Goal: Transaction & Acquisition: Purchase product/service

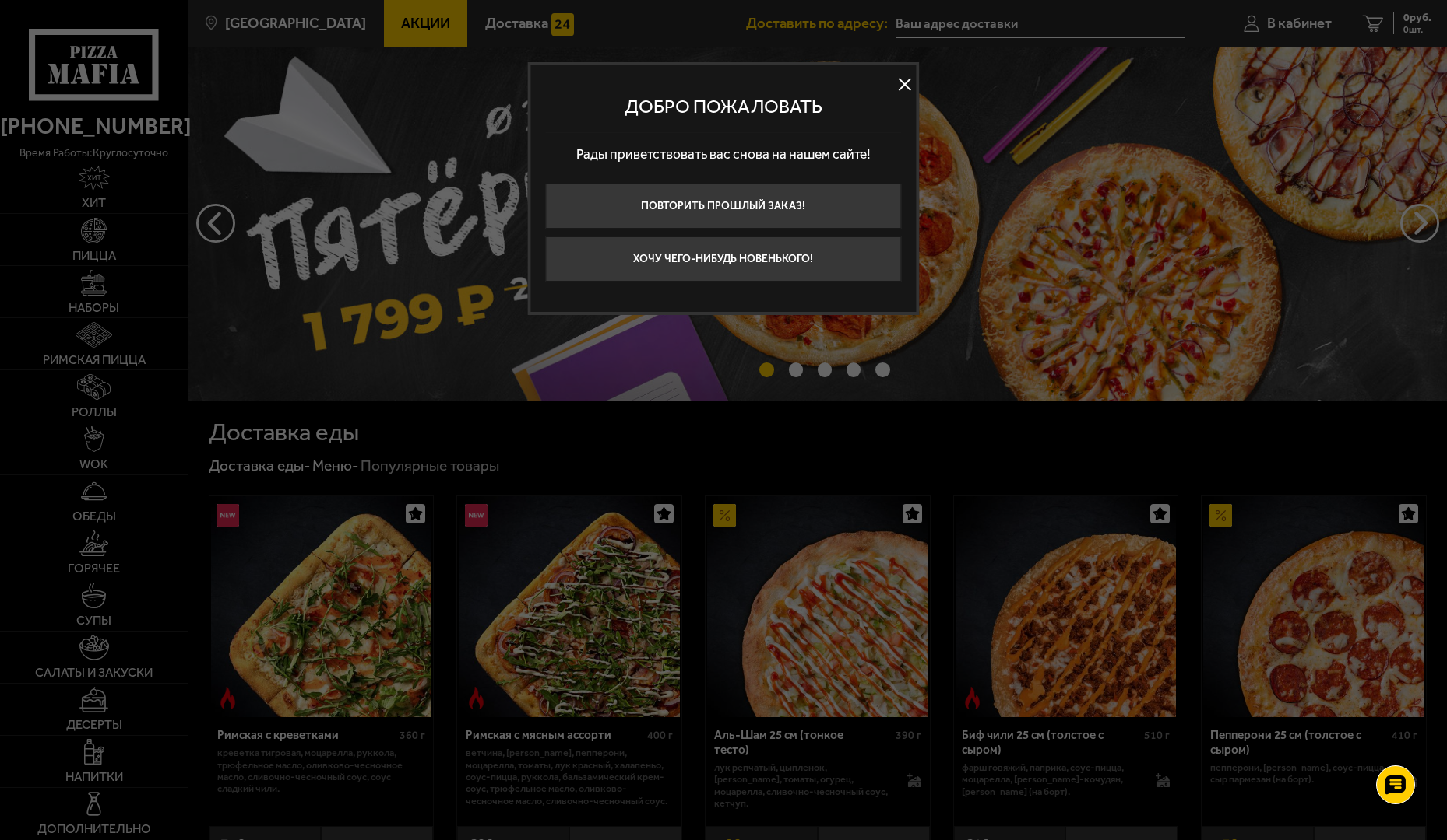
click at [895, 91] on button at bounding box center [904, 83] width 23 height 23
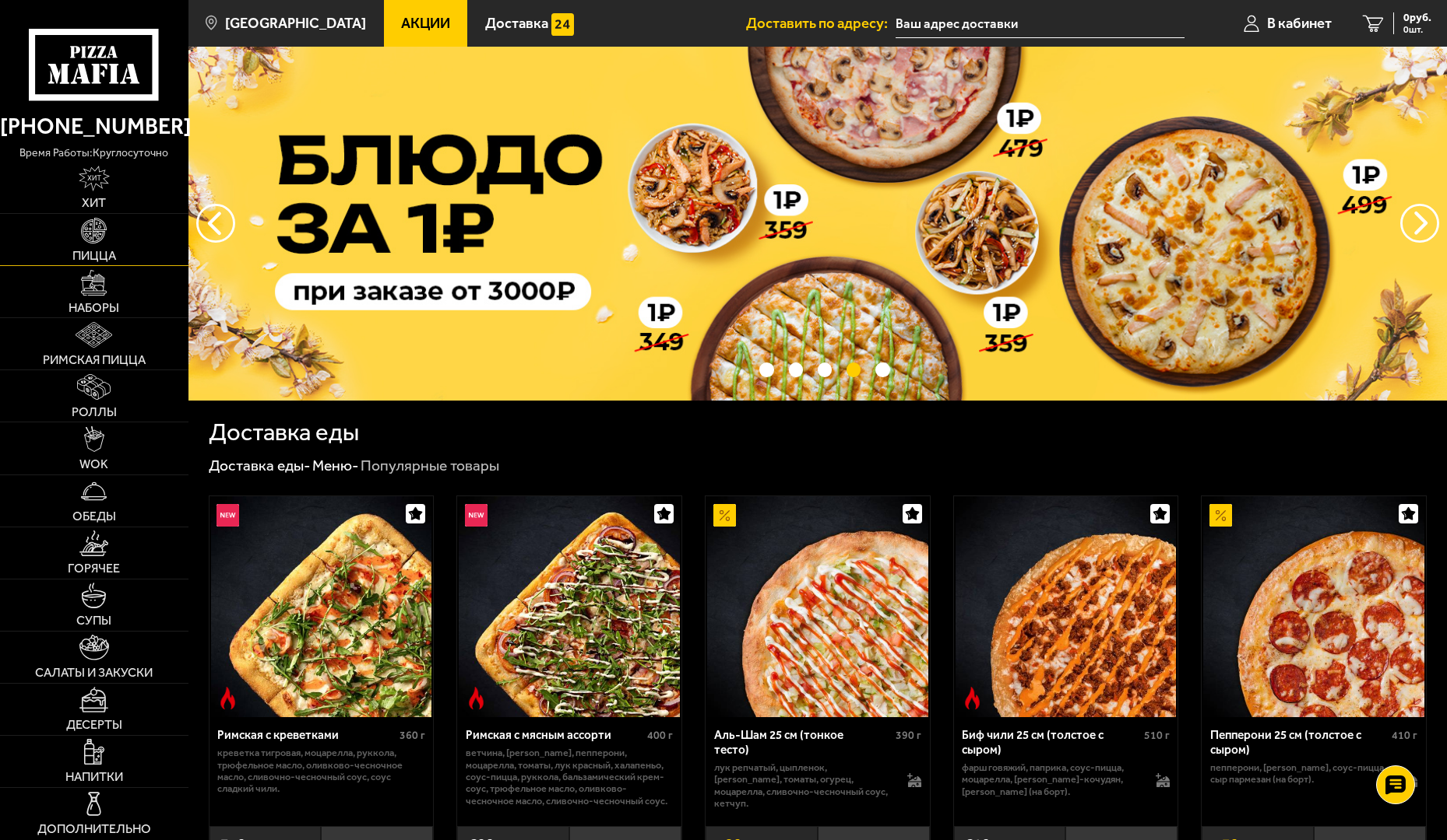
click at [118, 242] on link "Пицца" at bounding box center [94, 239] width 188 height 51
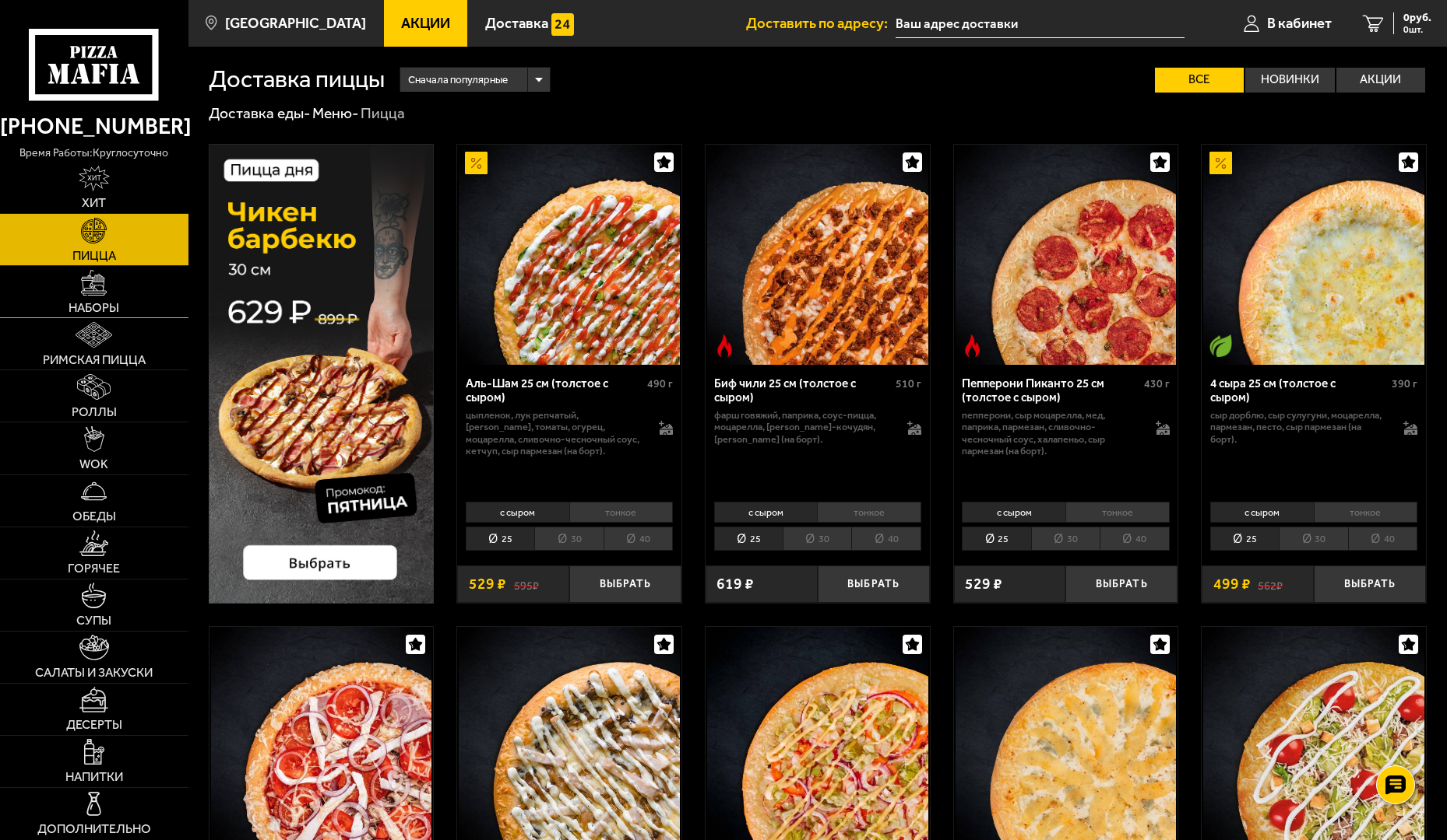
click at [124, 276] on link "Наборы" at bounding box center [94, 291] width 188 height 51
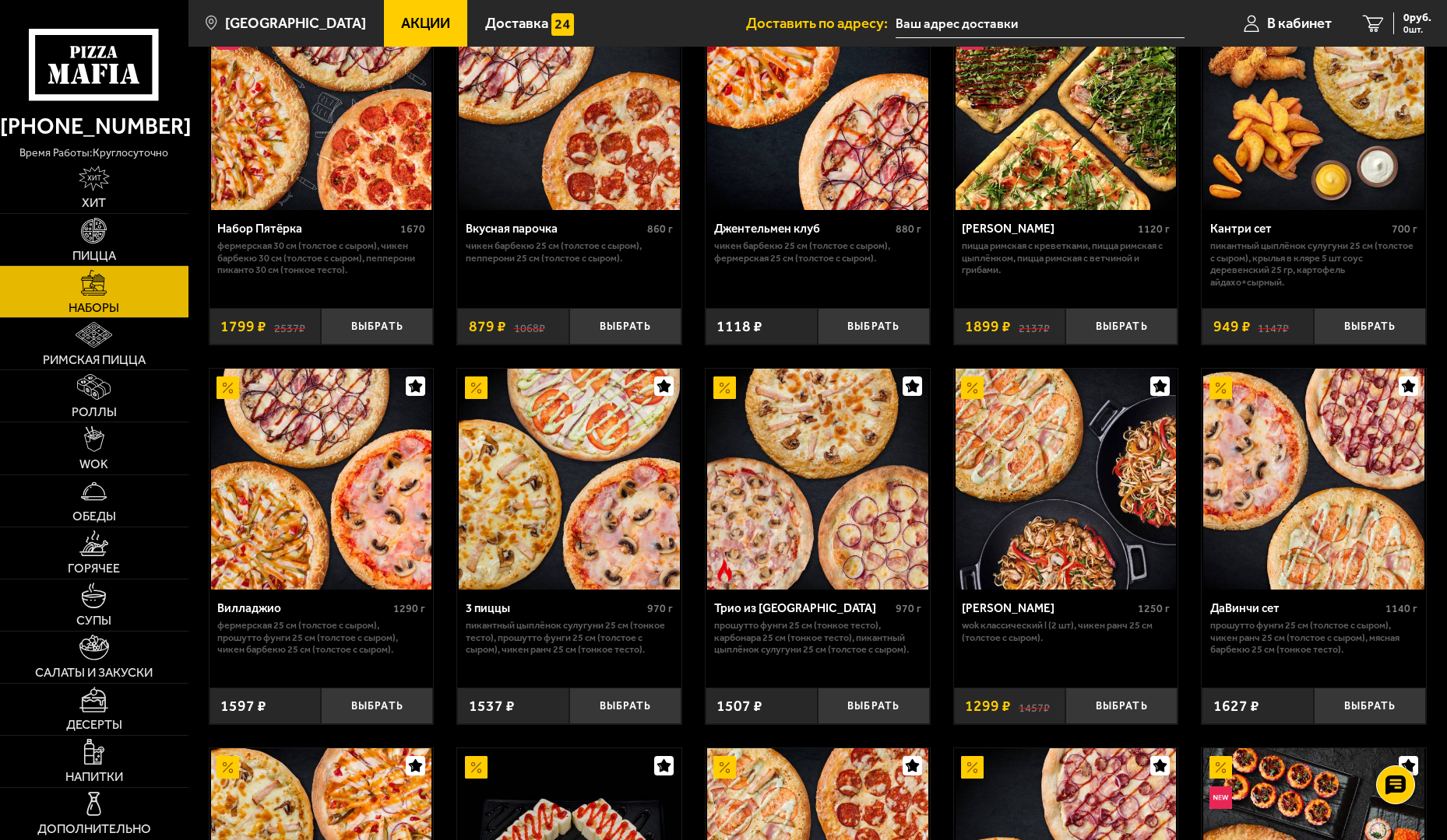
scroll to position [155, 0]
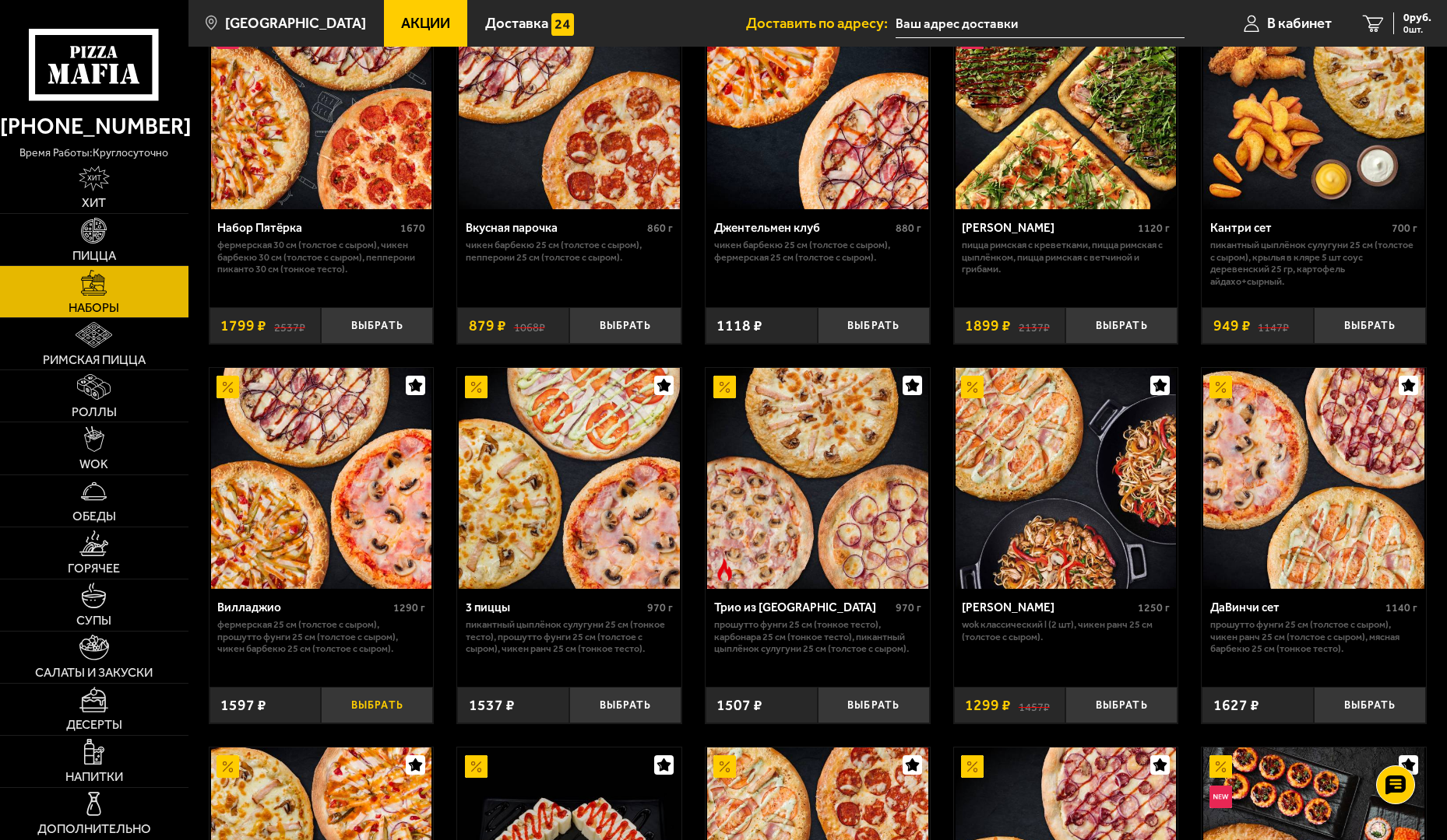
click at [391, 706] on button "Выбрать" at bounding box center [377, 705] width 112 height 36
click at [1419, 10] on link "1 1597 руб. 1 шт." at bounding box center [1387, 23] width 118 height 47
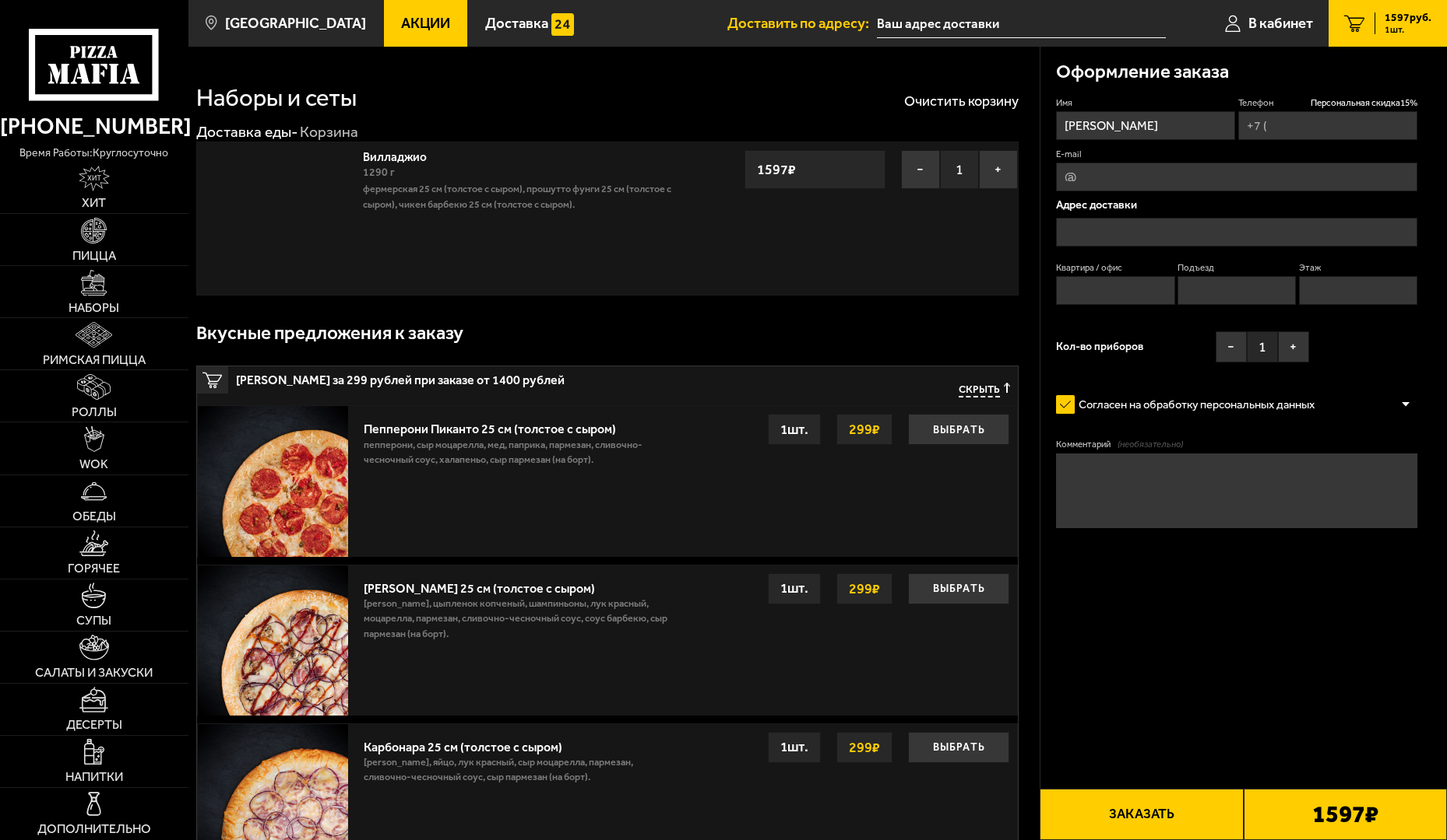
type input "[PHONE_NUMBER]"
type input "[STREET_ADDRESS]"
type input "23"
type input "2"
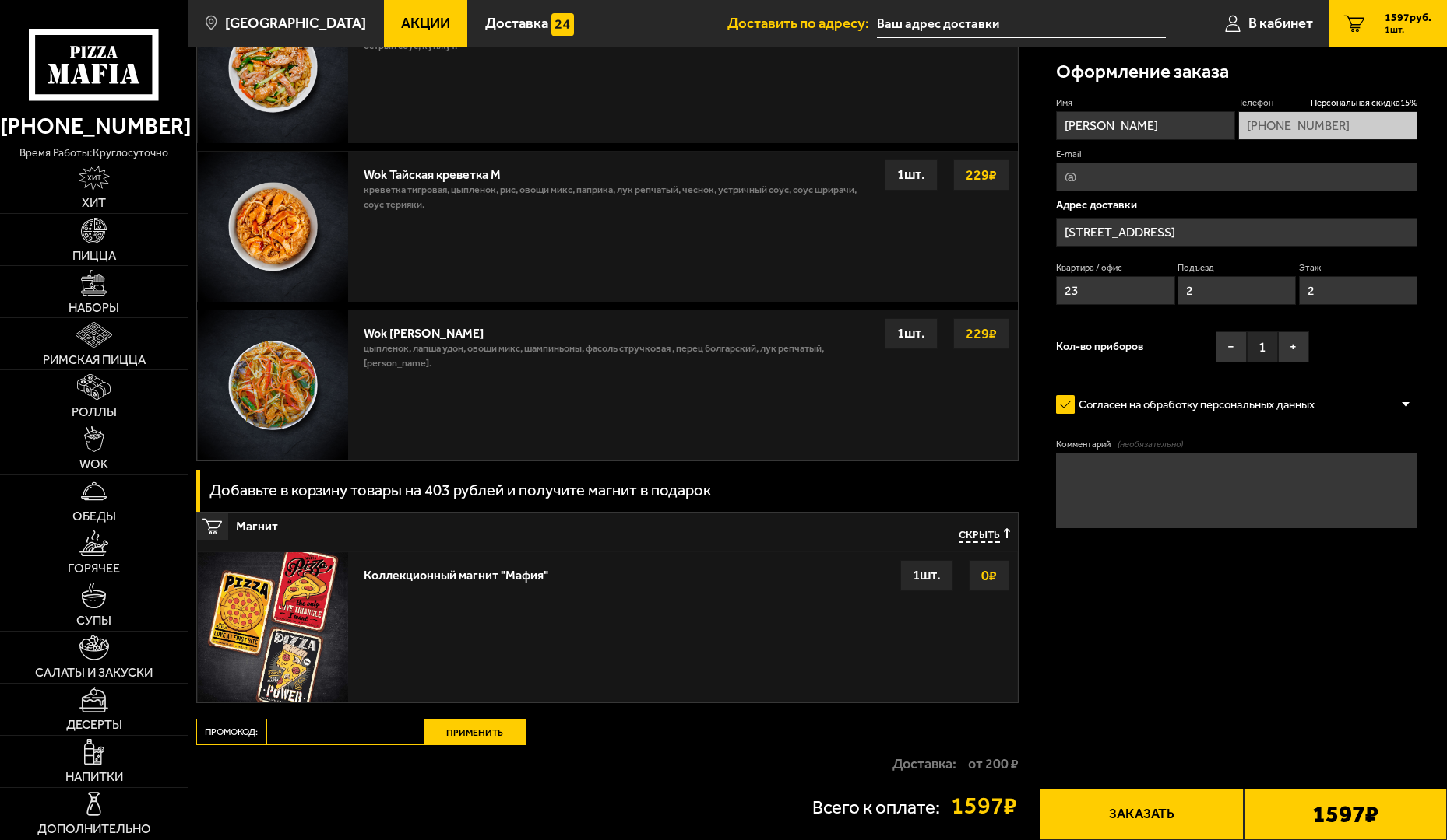
scroll to position [1704, 0]
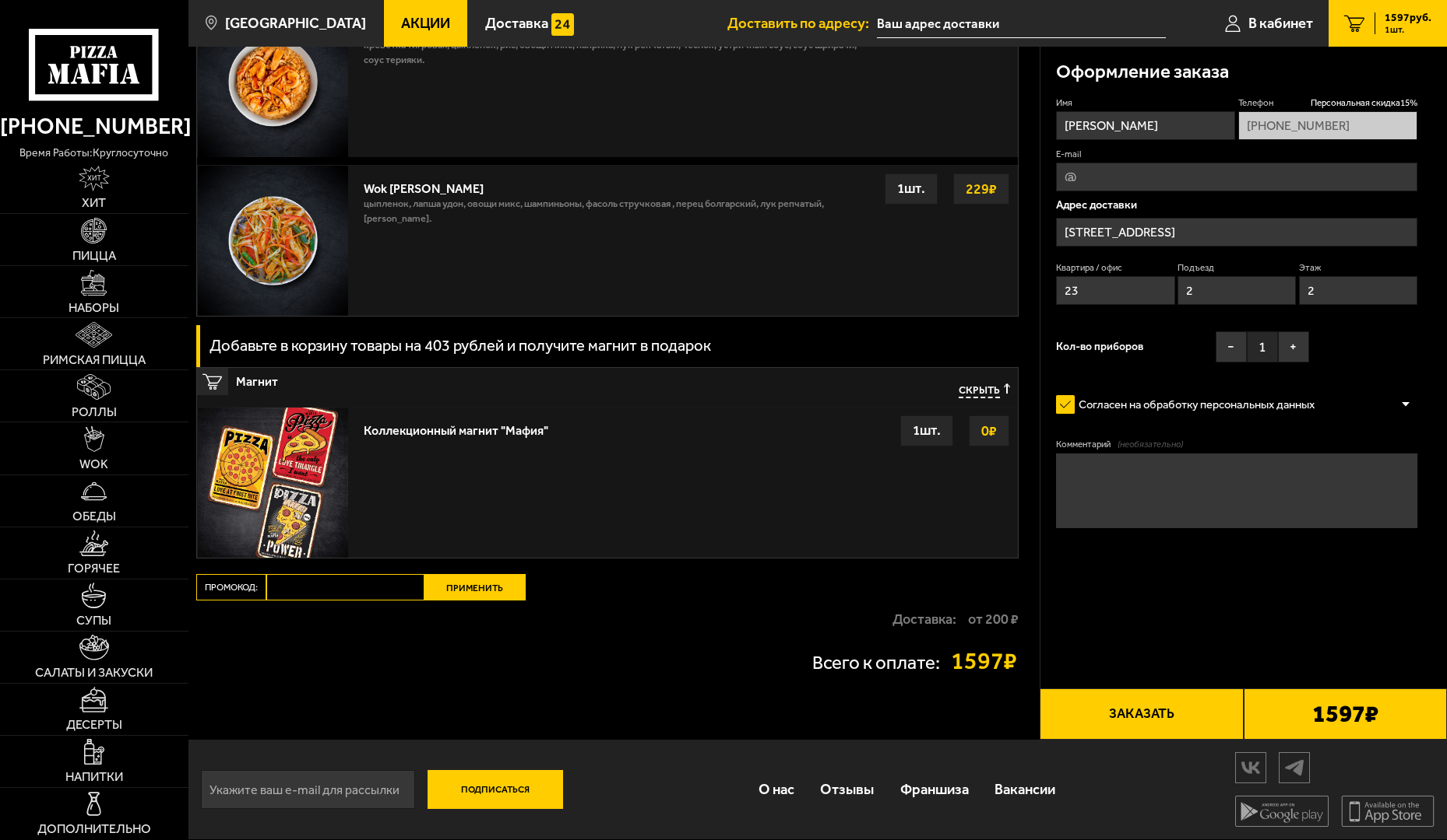
click at [349, 574] on input "Промокод:" at bounding box center [344, 587] width 158 height 26
type input "M"
type input "mf0339"
click at [486, 574] on button "Применить" at bounding box center [475, 587] width 101 height 26
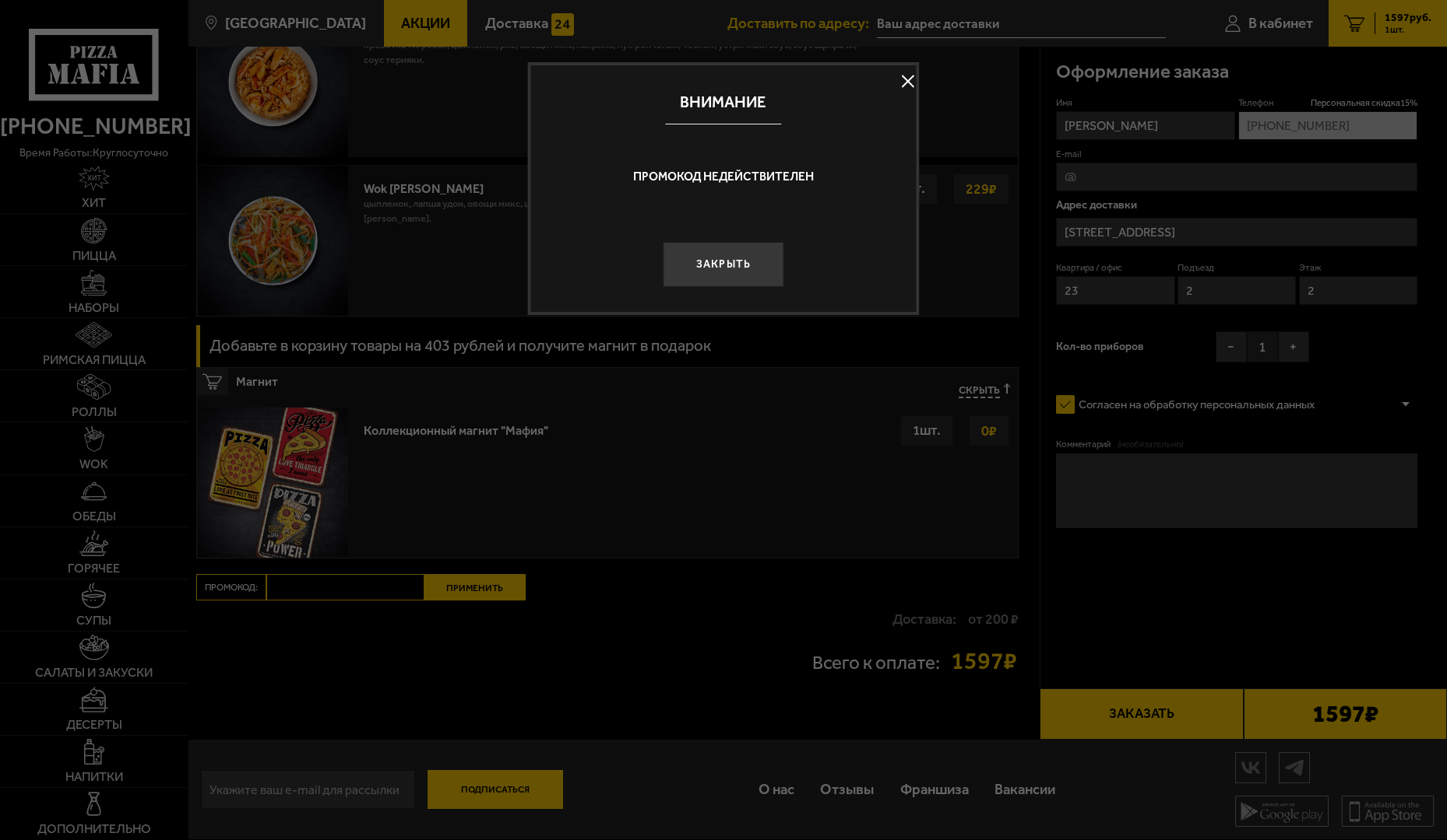
click at [913, 81] on button at bounding box center [907, 80] width 23 height 23
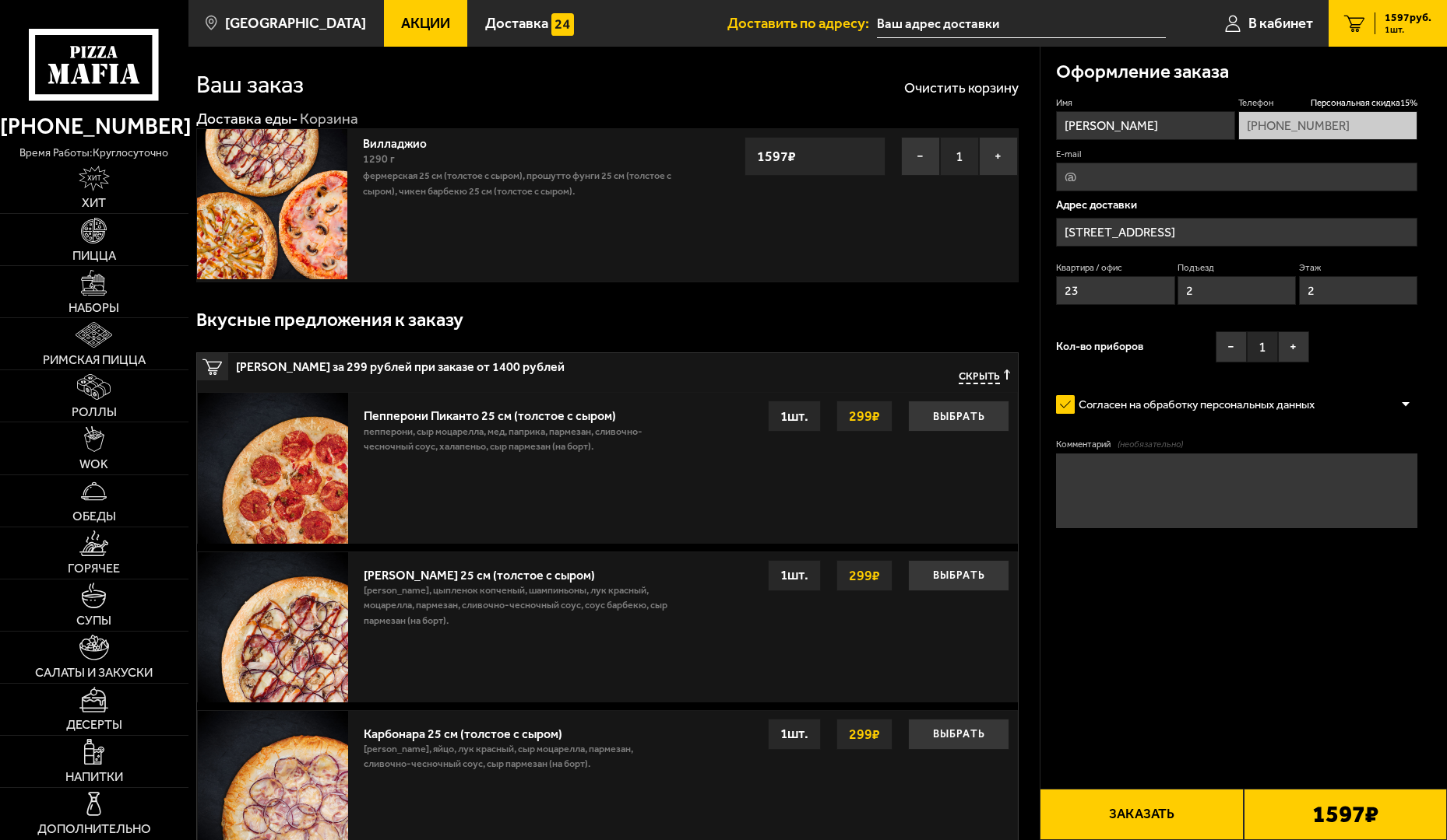
scroll to position [0, 0]
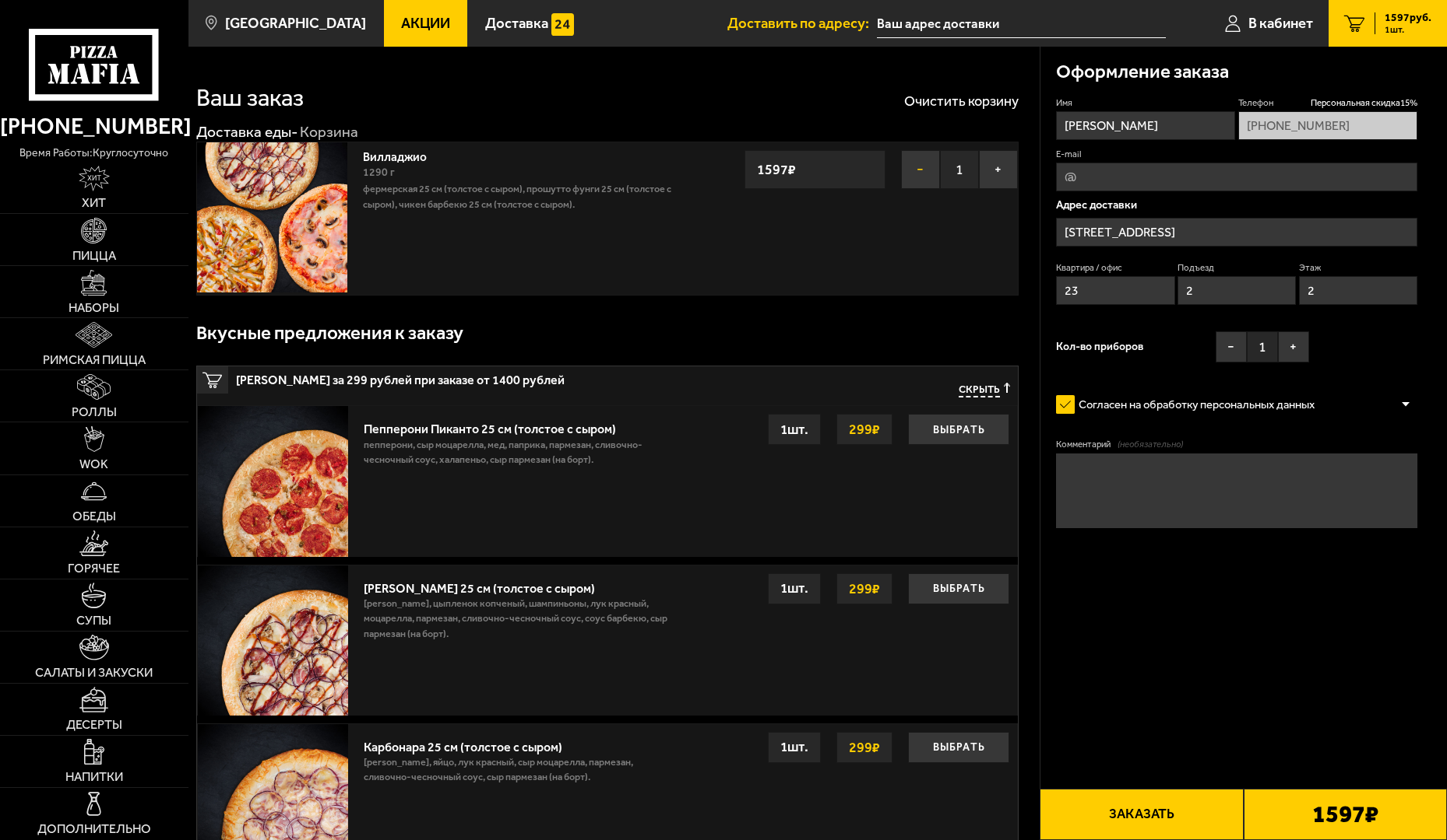
click at [910, 167] on button "−" at bounding box center [920, 170] width 39 height 39
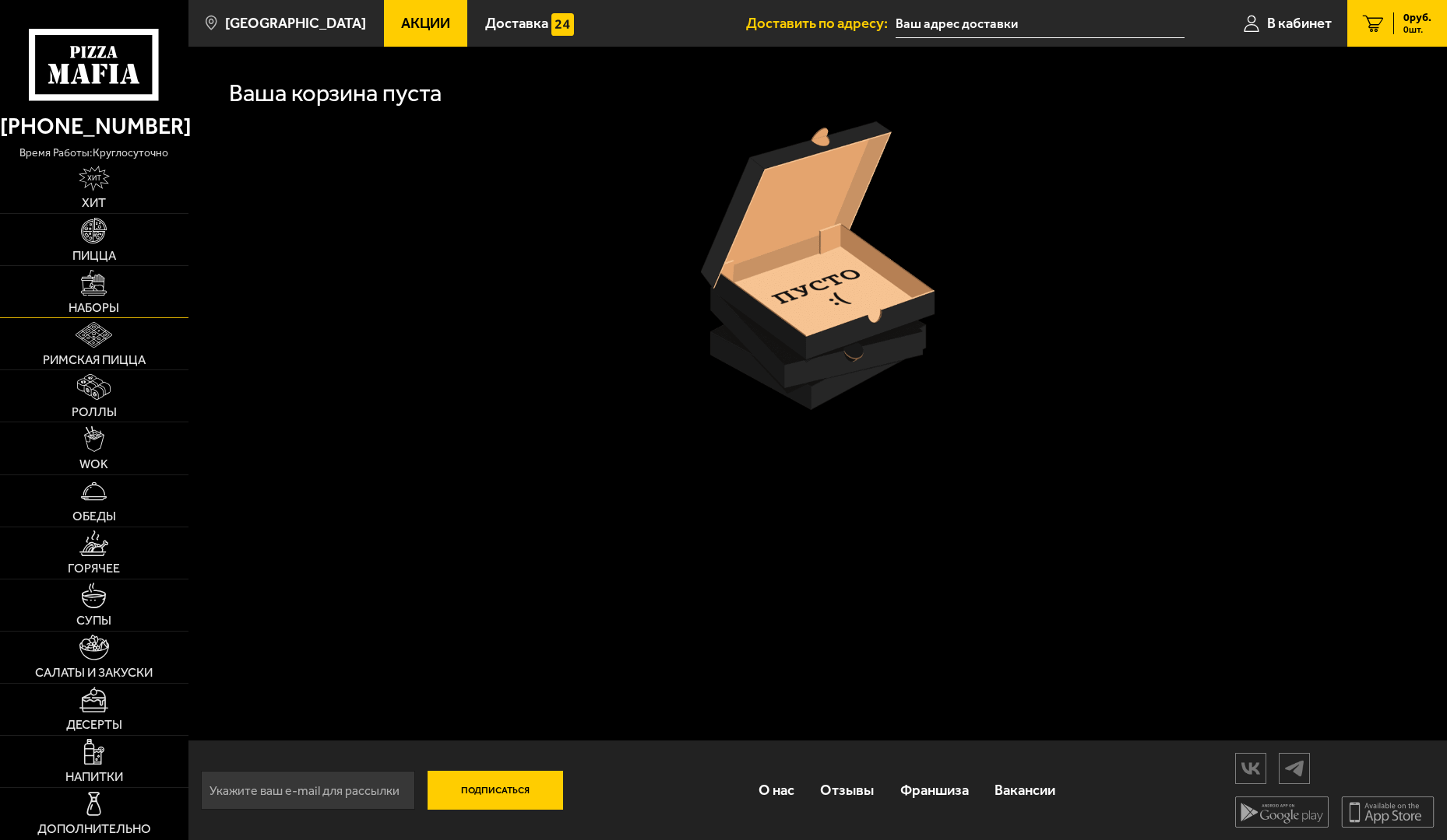
click at [110, 271] on link "Наборы" at bounding box center [94, 291] width 188 height 51
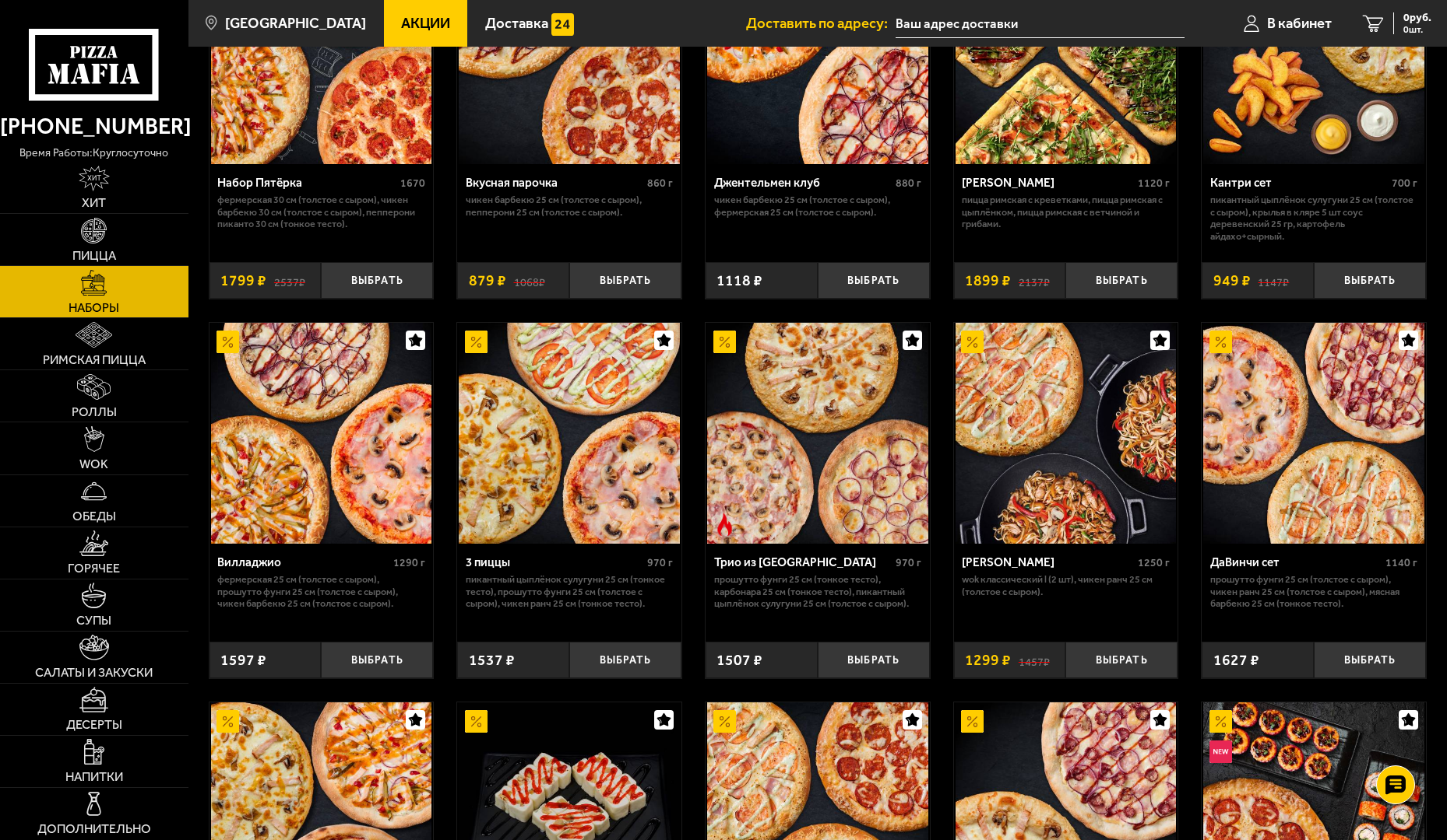
scroll to position [234, 0]
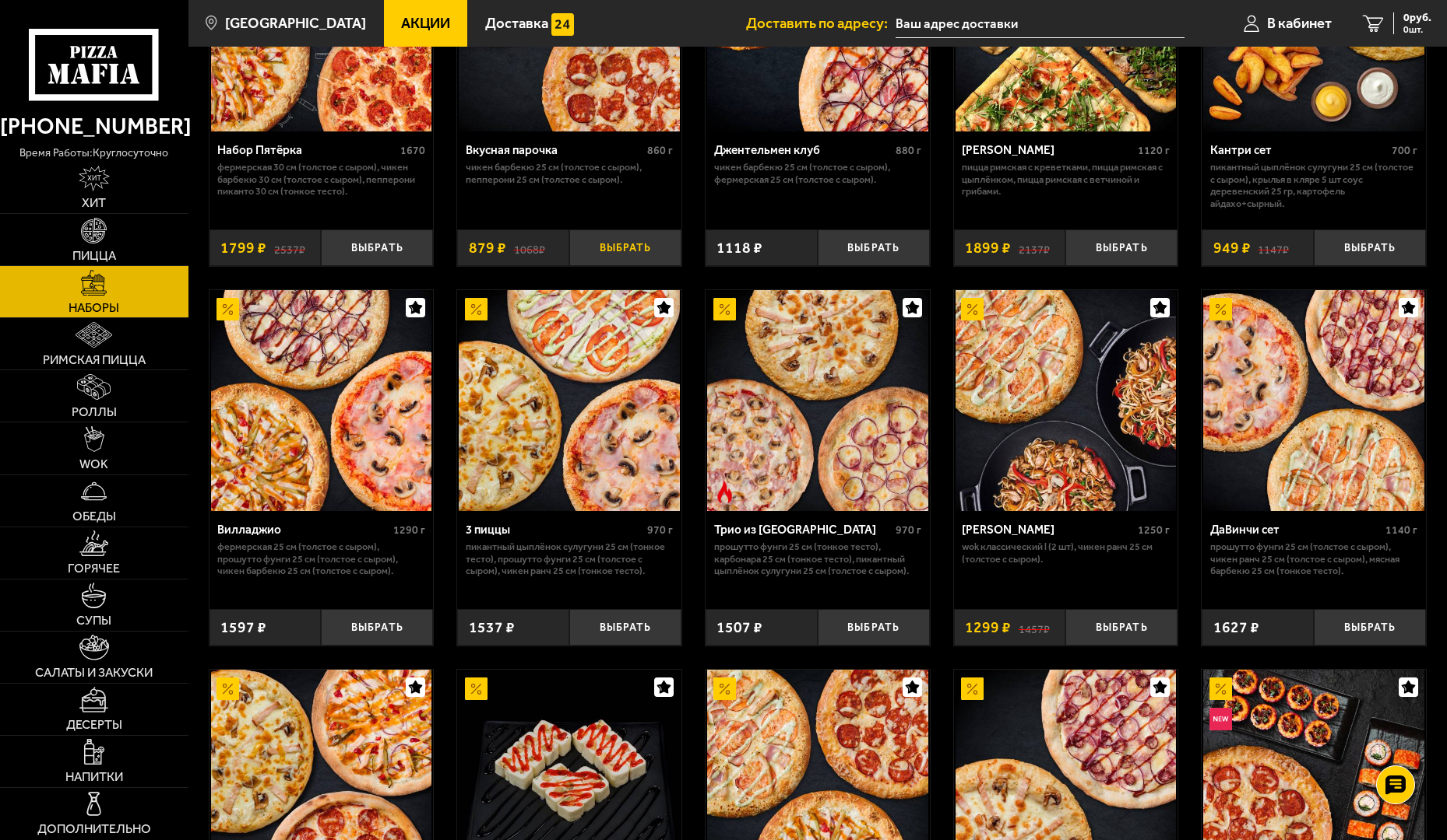
click at [604, 242] on button "Выбрать" at bounding box center [625, 247] width 112 height 36
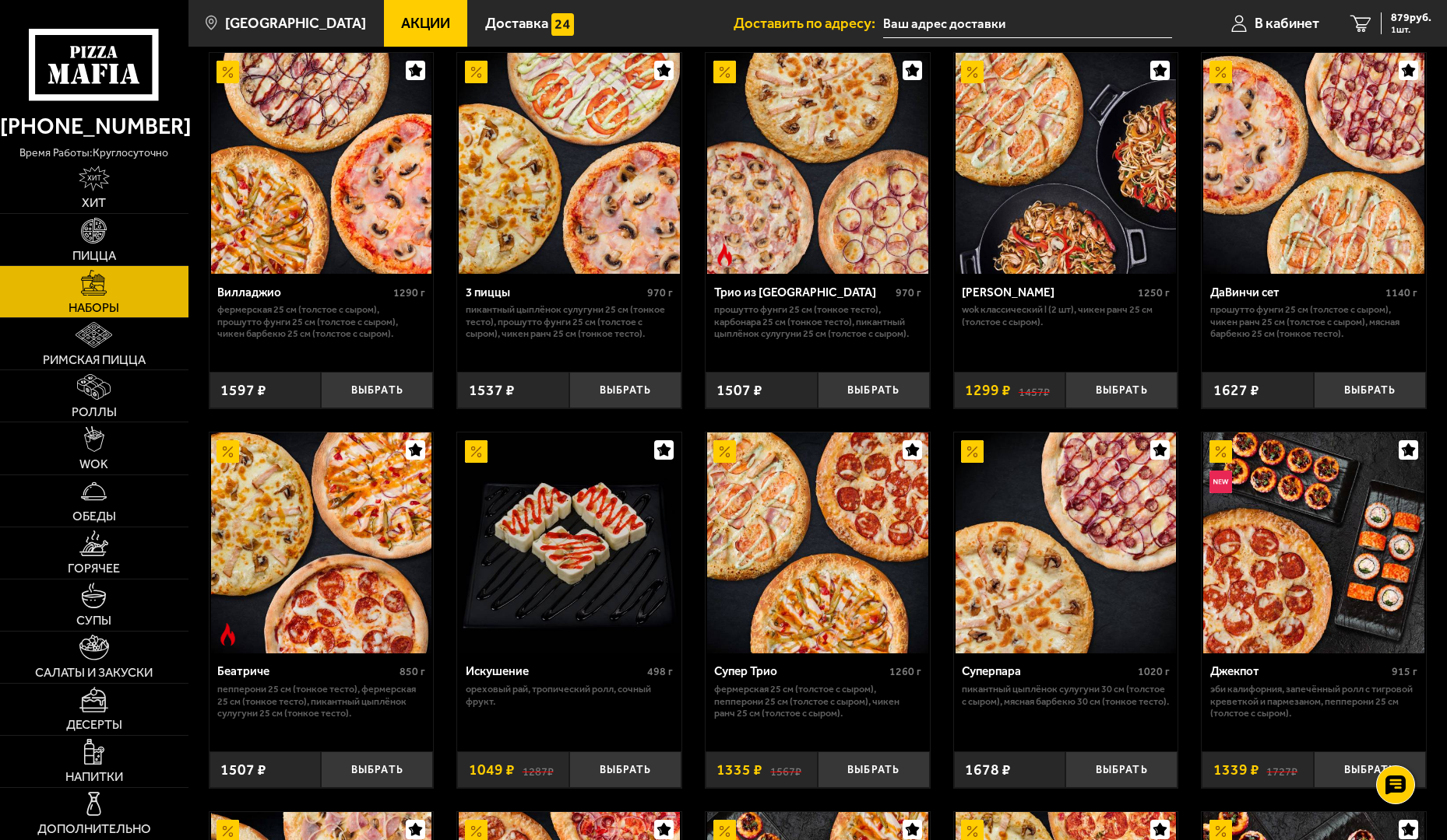
scroll to position [467, 0]
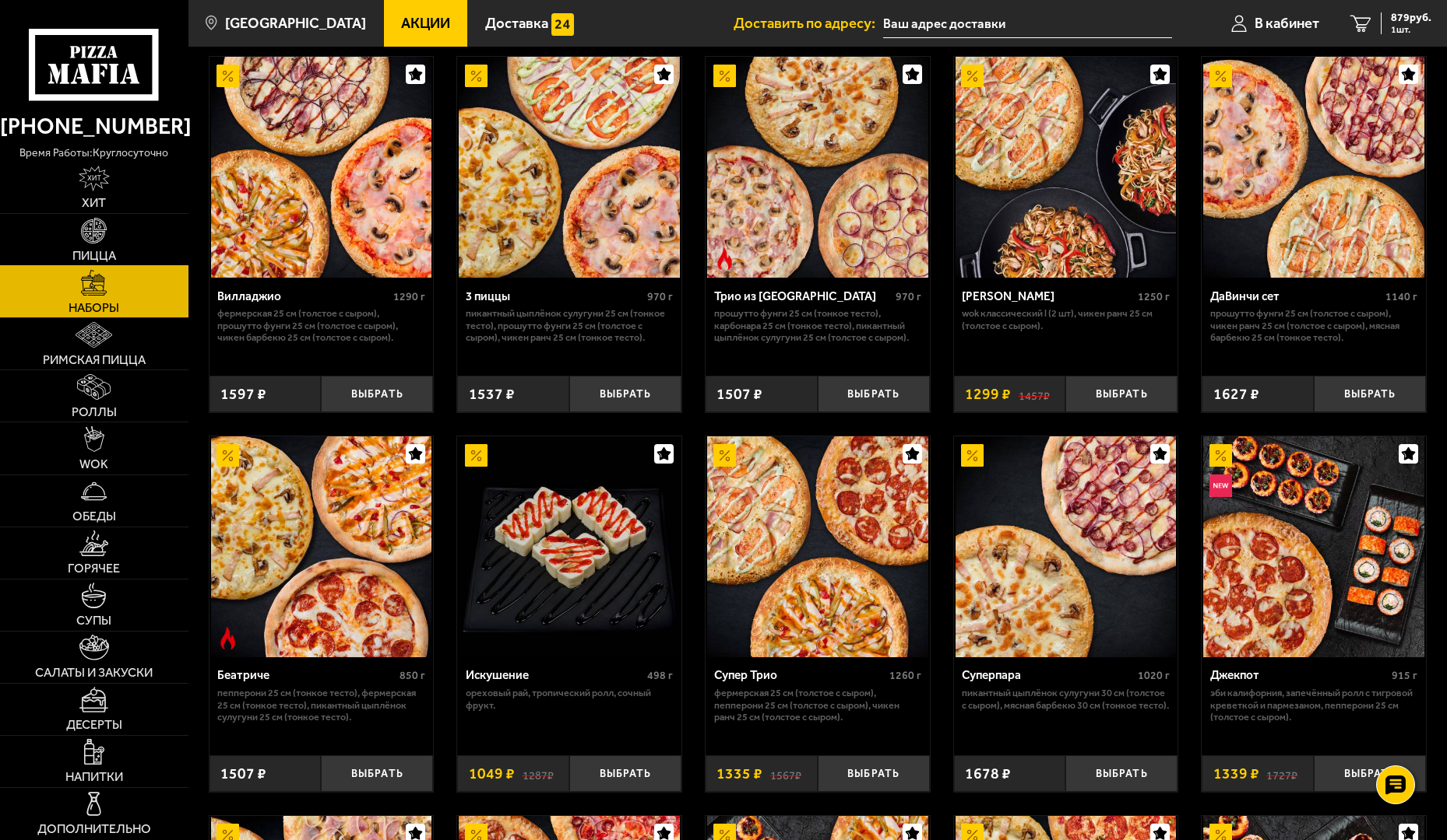
click at [120, 221] on link "Пицца" at bounding box center [94, 239] width 188 height 51
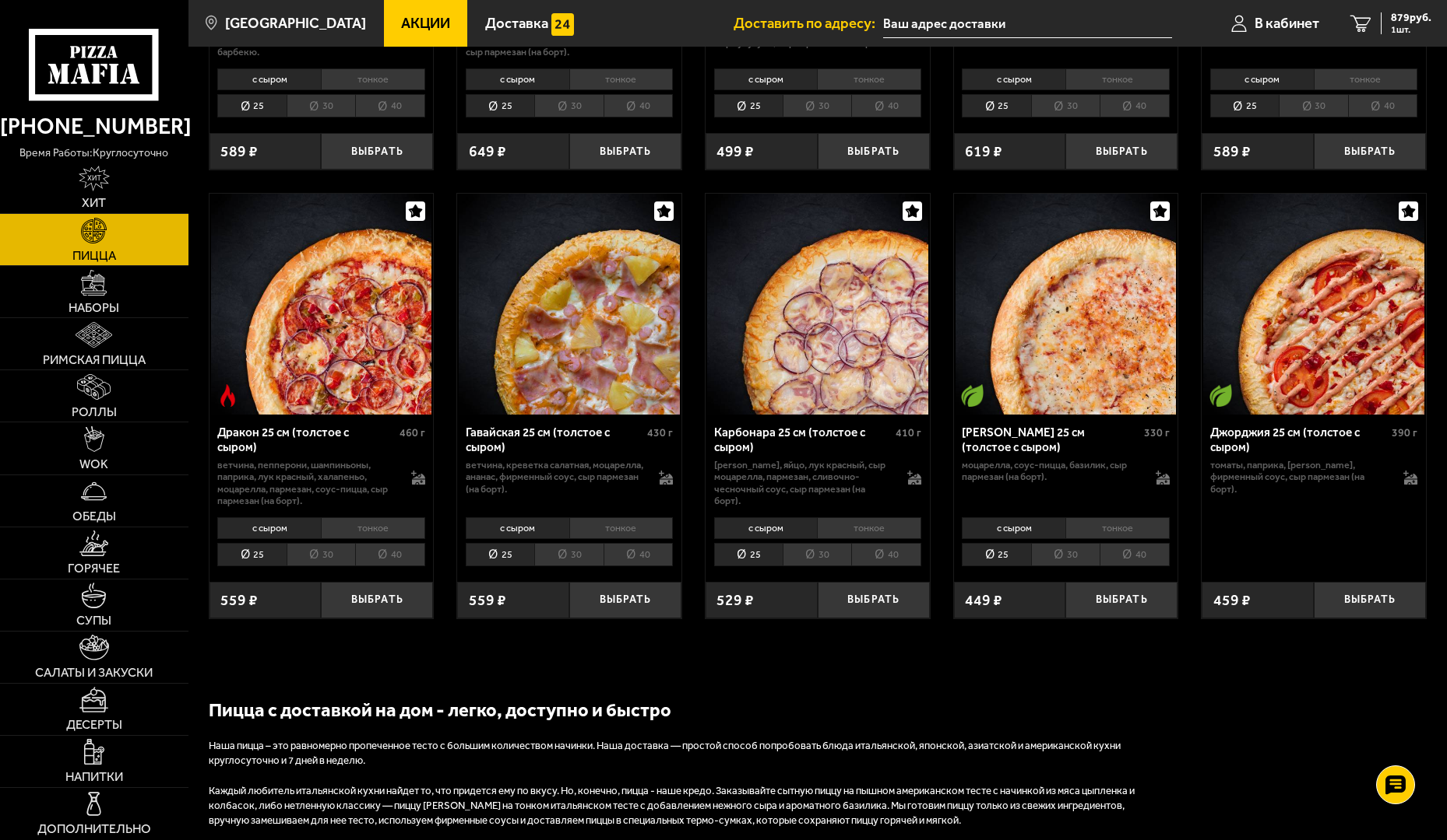
scroll to position [2412, 0]
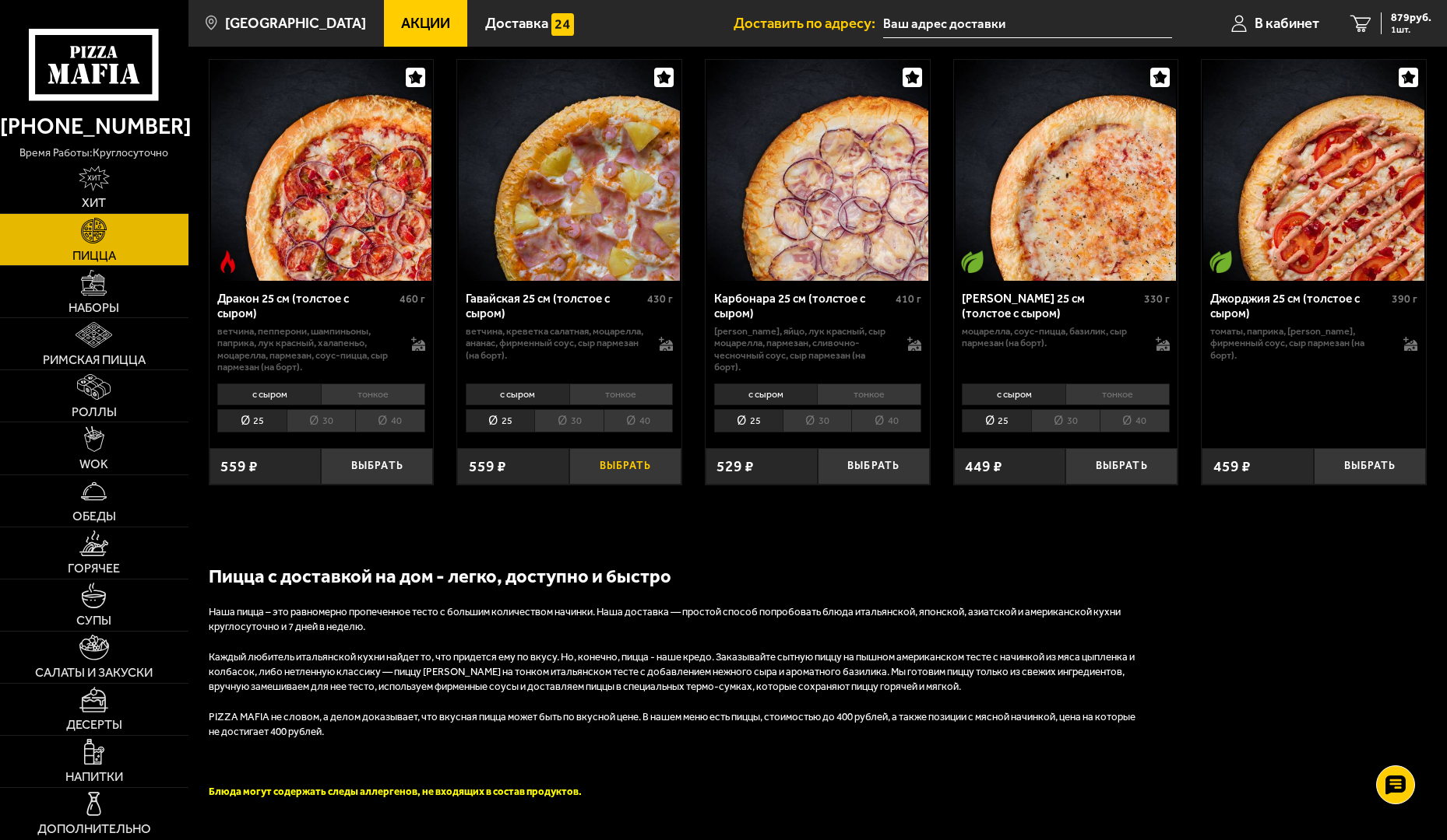
click at [619, 469] on button "Выбрать" at bounding box center [625, 466] width 112 height 36
click at [594, 466] on button "−" at bounding box center [588, 466] width 37 height 36
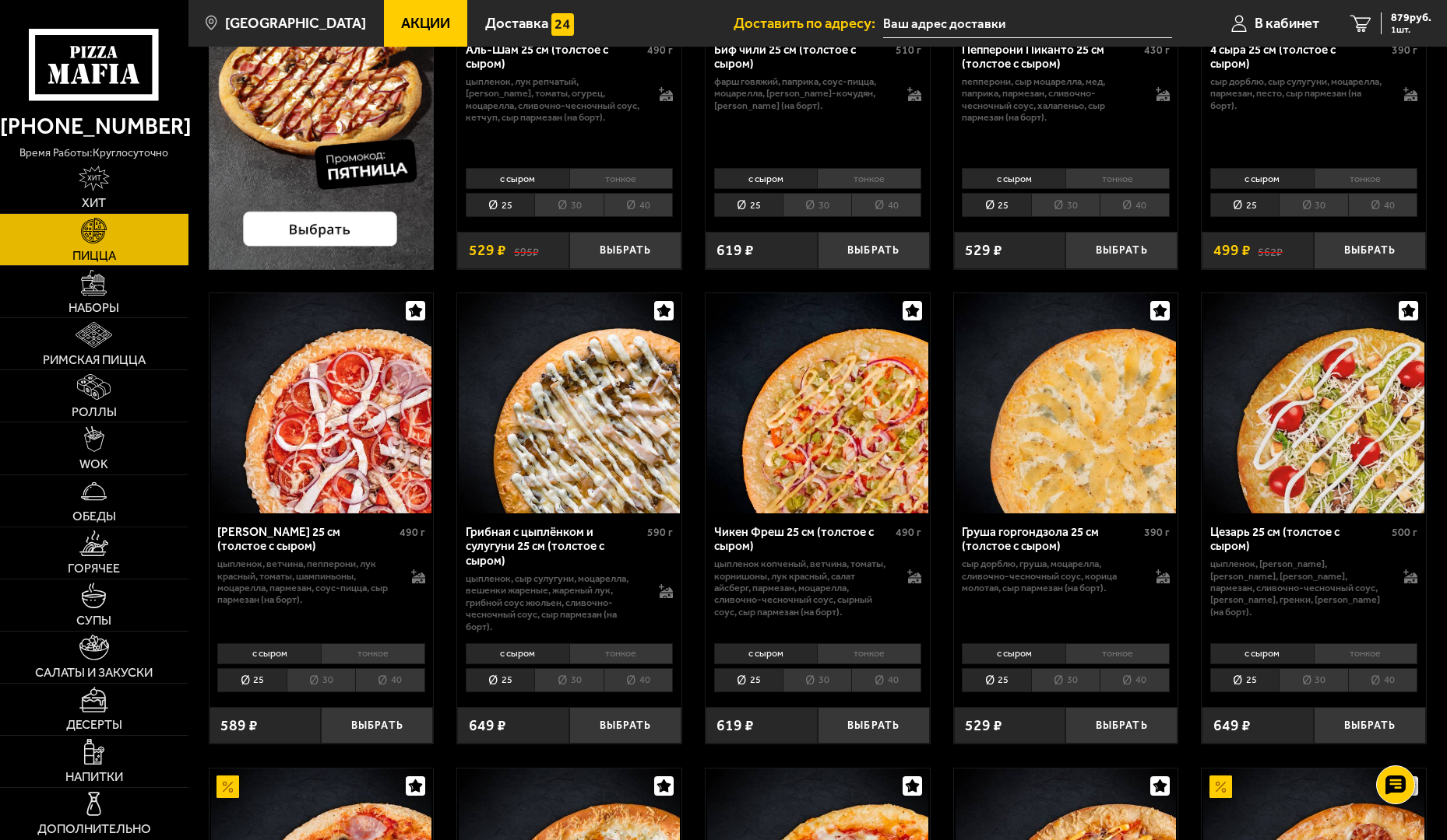
scroll to position [311, 0]
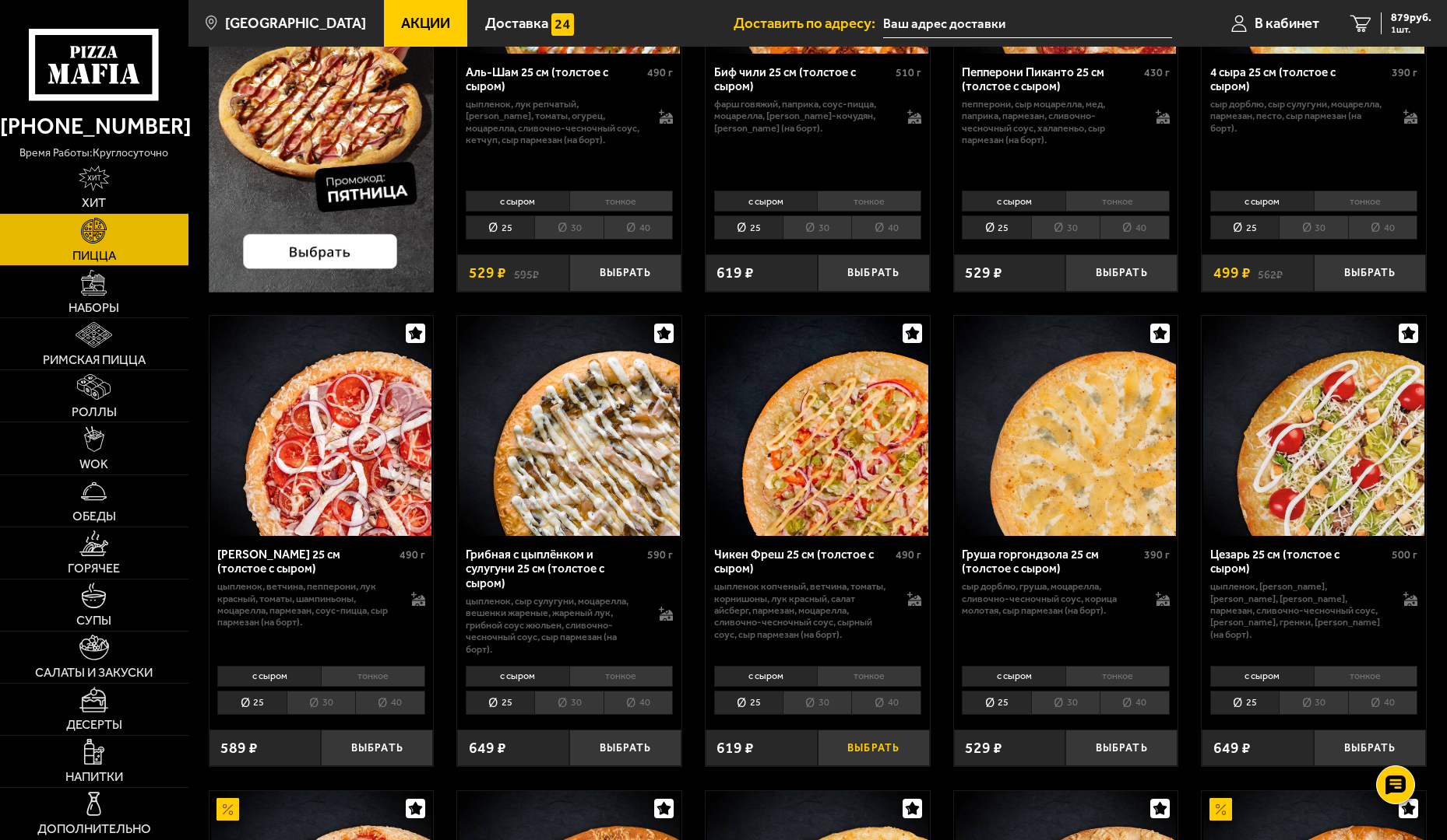
click at [851, 740] on button "Выбрать" at bounding box center [873, 747] width 112 height 36
click at [1374, 23] on div "1405 руб. 2 шт." at bounding box center [1402, 22] width 57 height 22
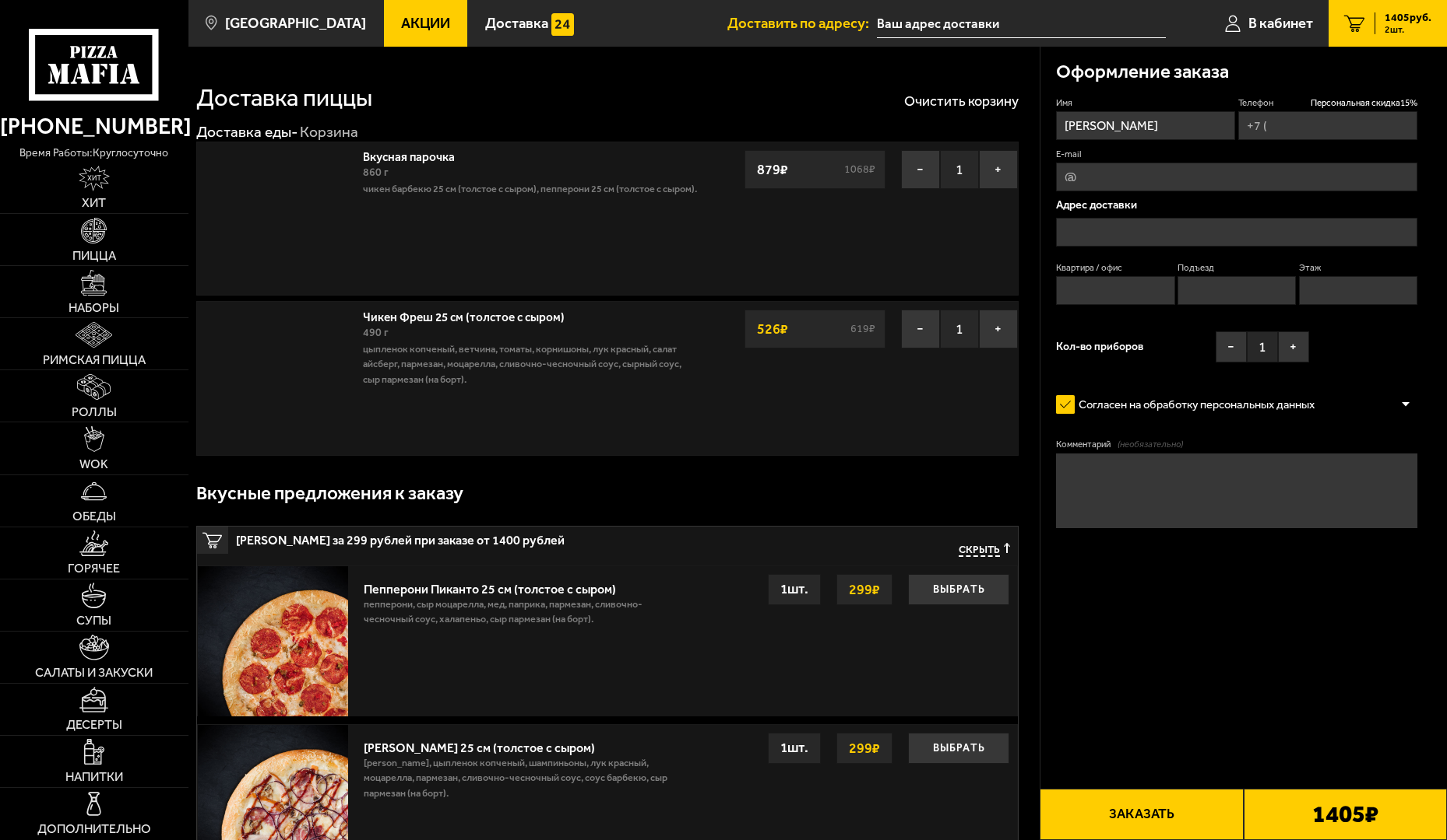
type input "[PHONE_NUMBER]"
type input "[STREET_ADDRESS]"
type input "23"
type input "2"
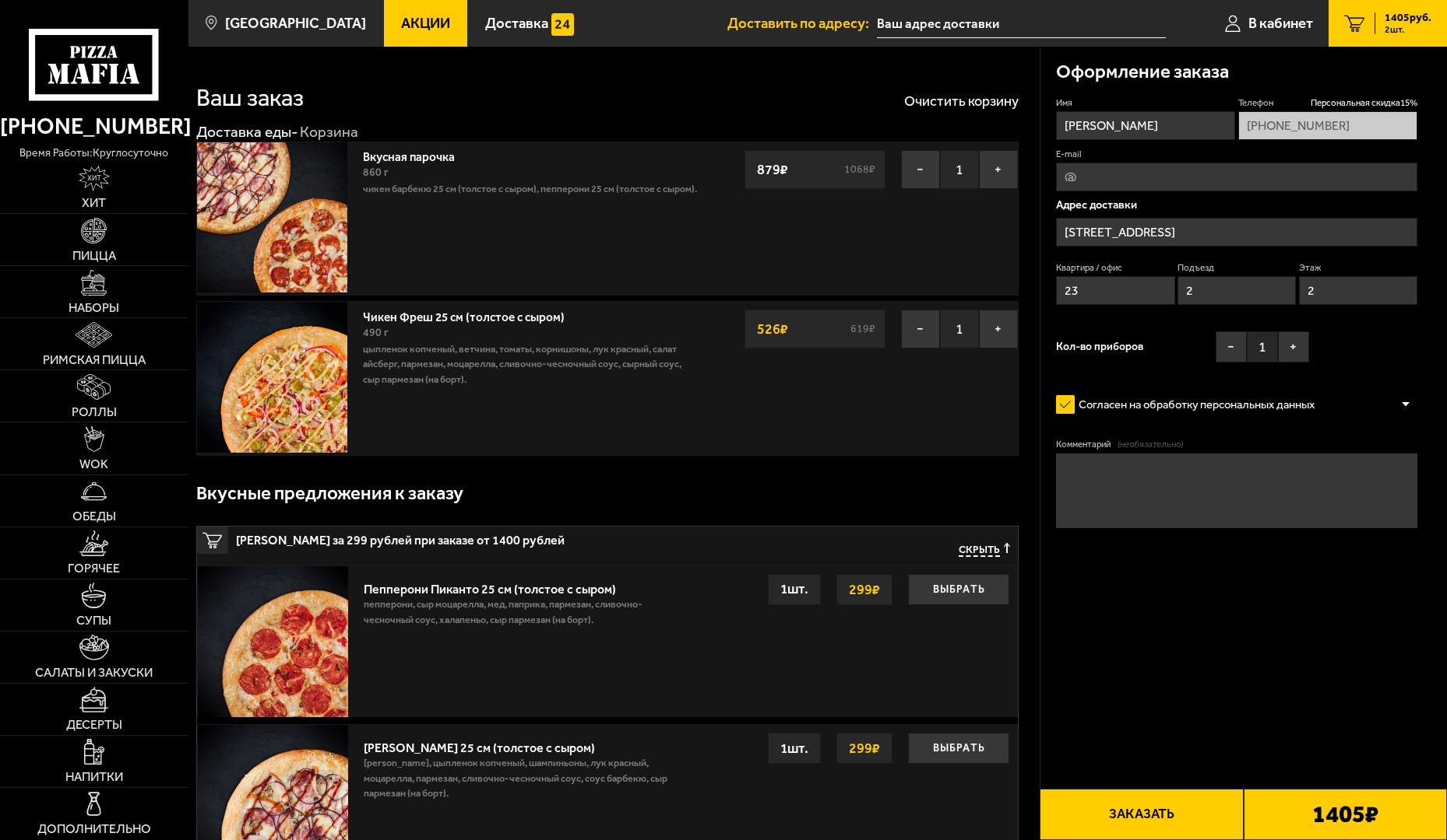
click at [1192, 780] on button "Заказать" at bounding box center [1141, 815] width 203 height 51
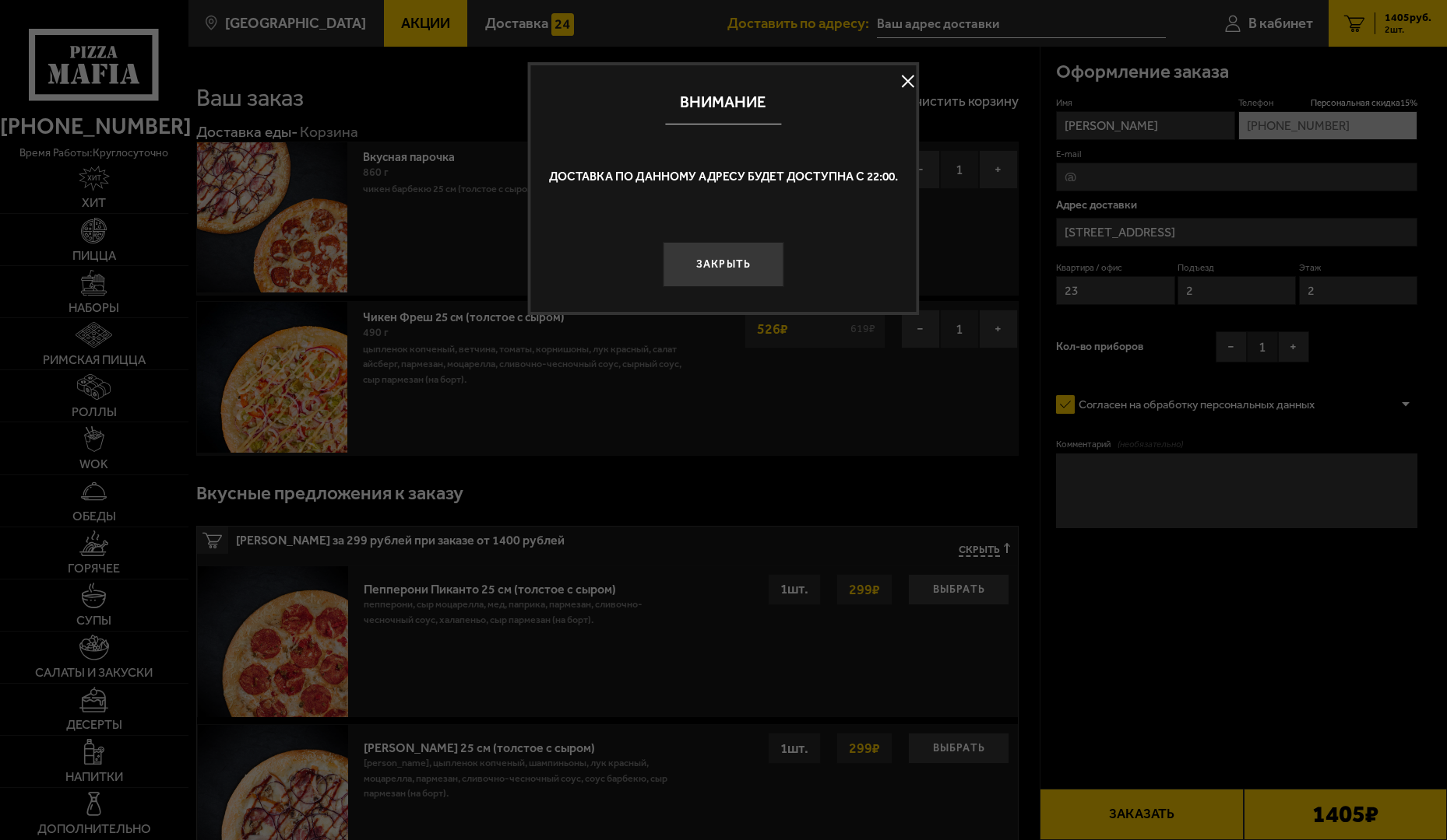
click at [916, 72] on button at bounding box center [907, 80] width 23 height 23
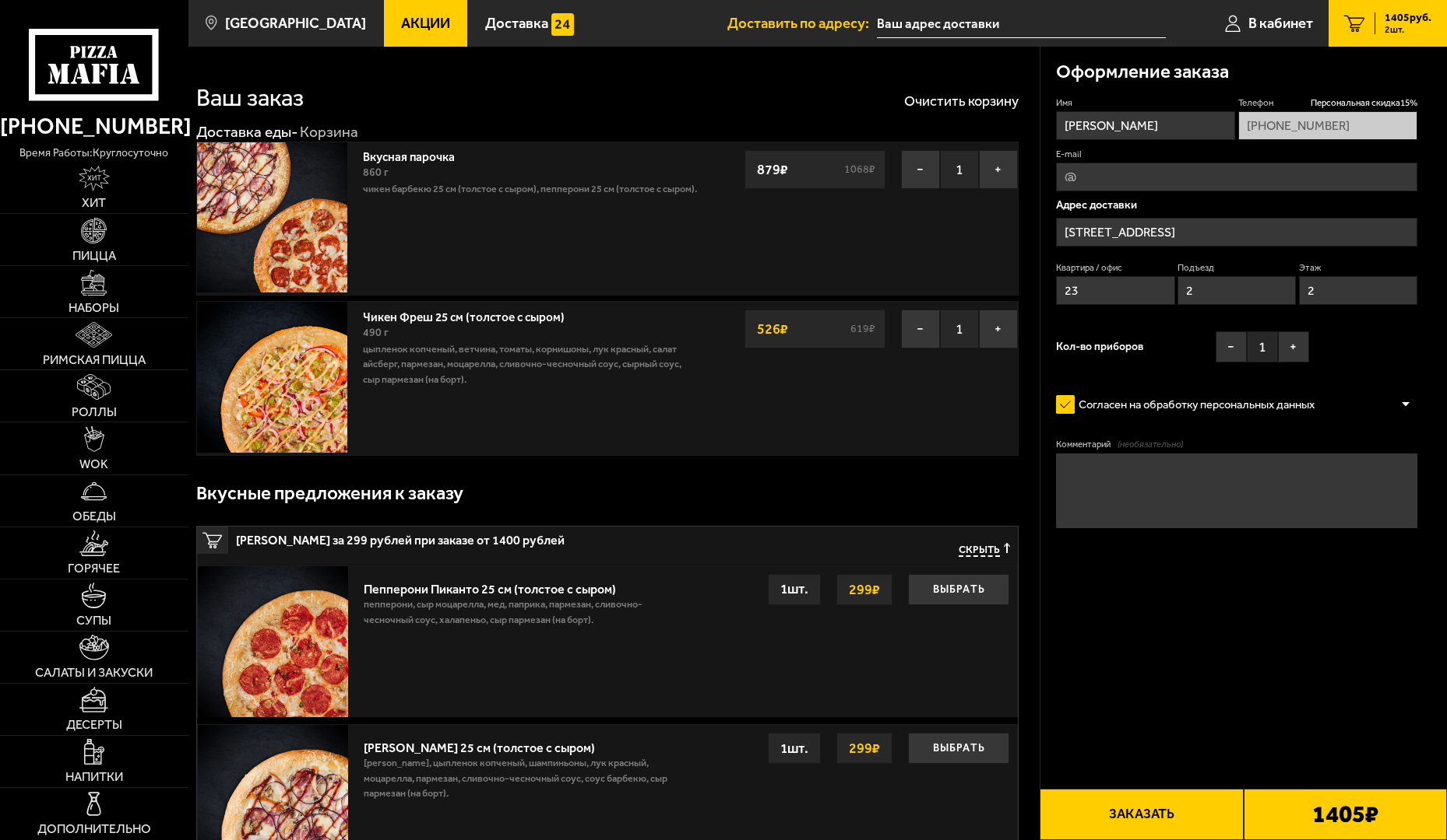
click at [1040, 780] on button "Заказать" at bounding box center [1141, 815] width 203 height 51
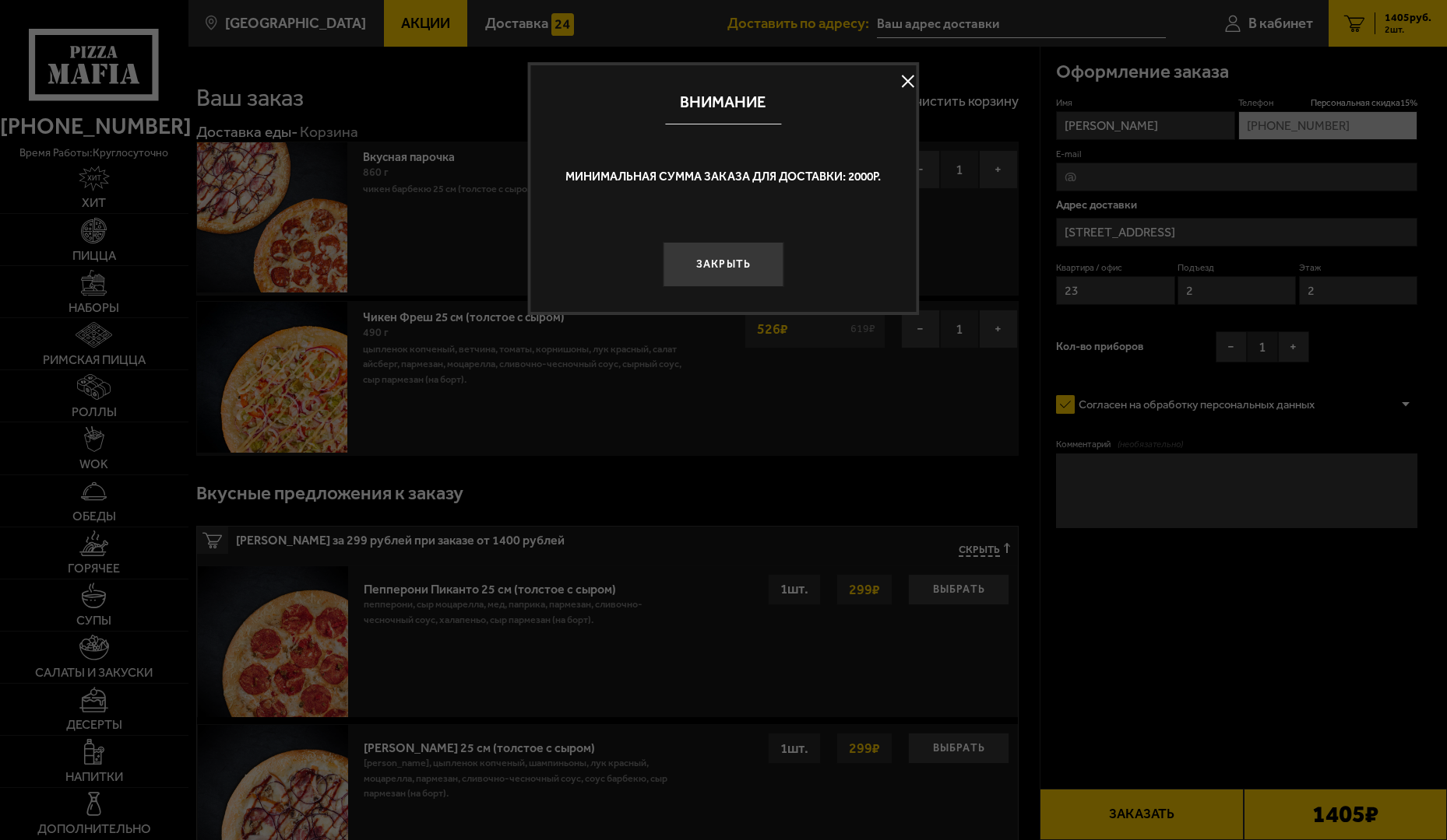
click at [896, 85] on button at bounding box center [907, 80] width 23 height 23
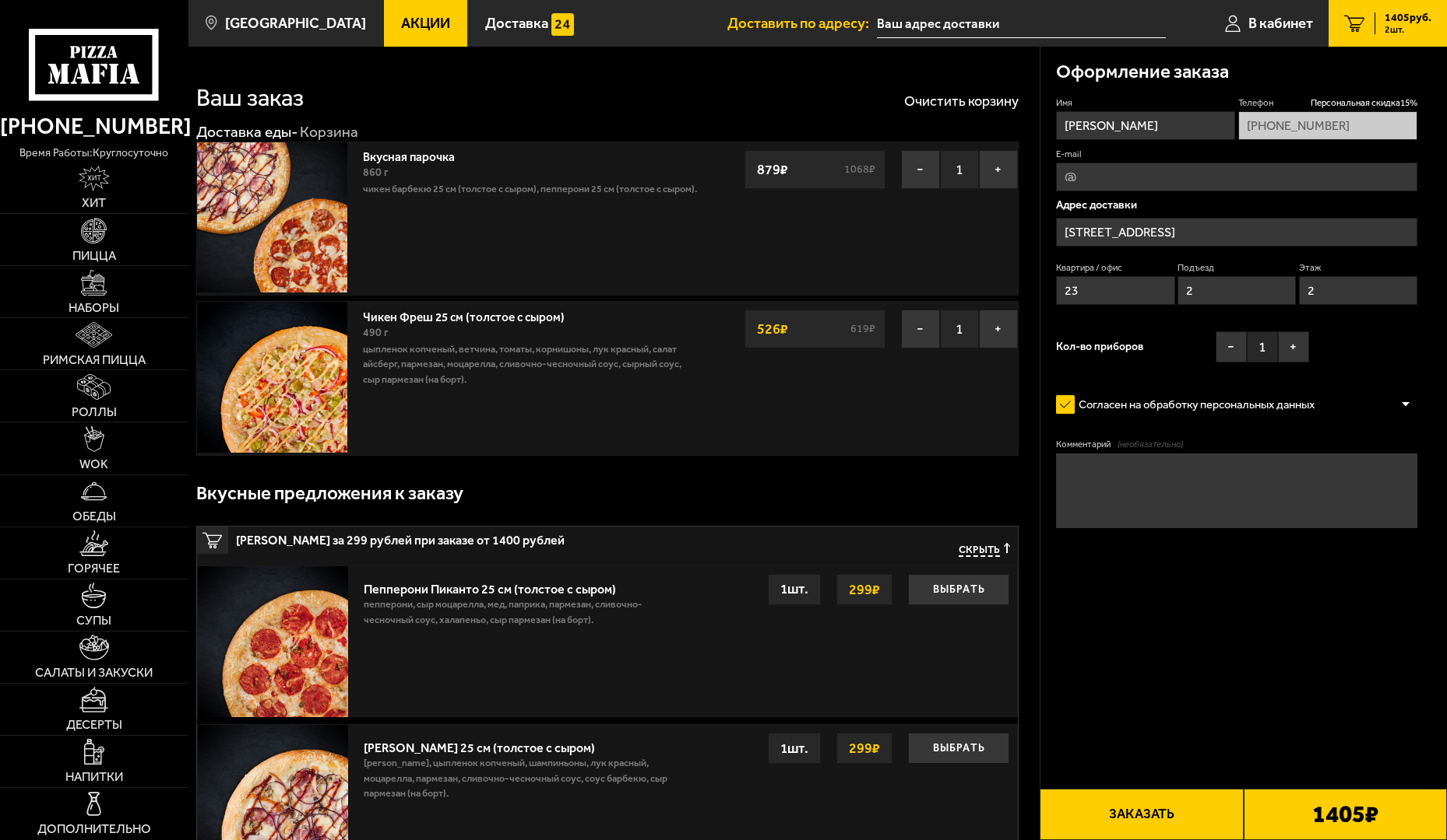
click at [1058, 780] on button "Заказать" at bounding box center [1141, 815] width 203 height 51
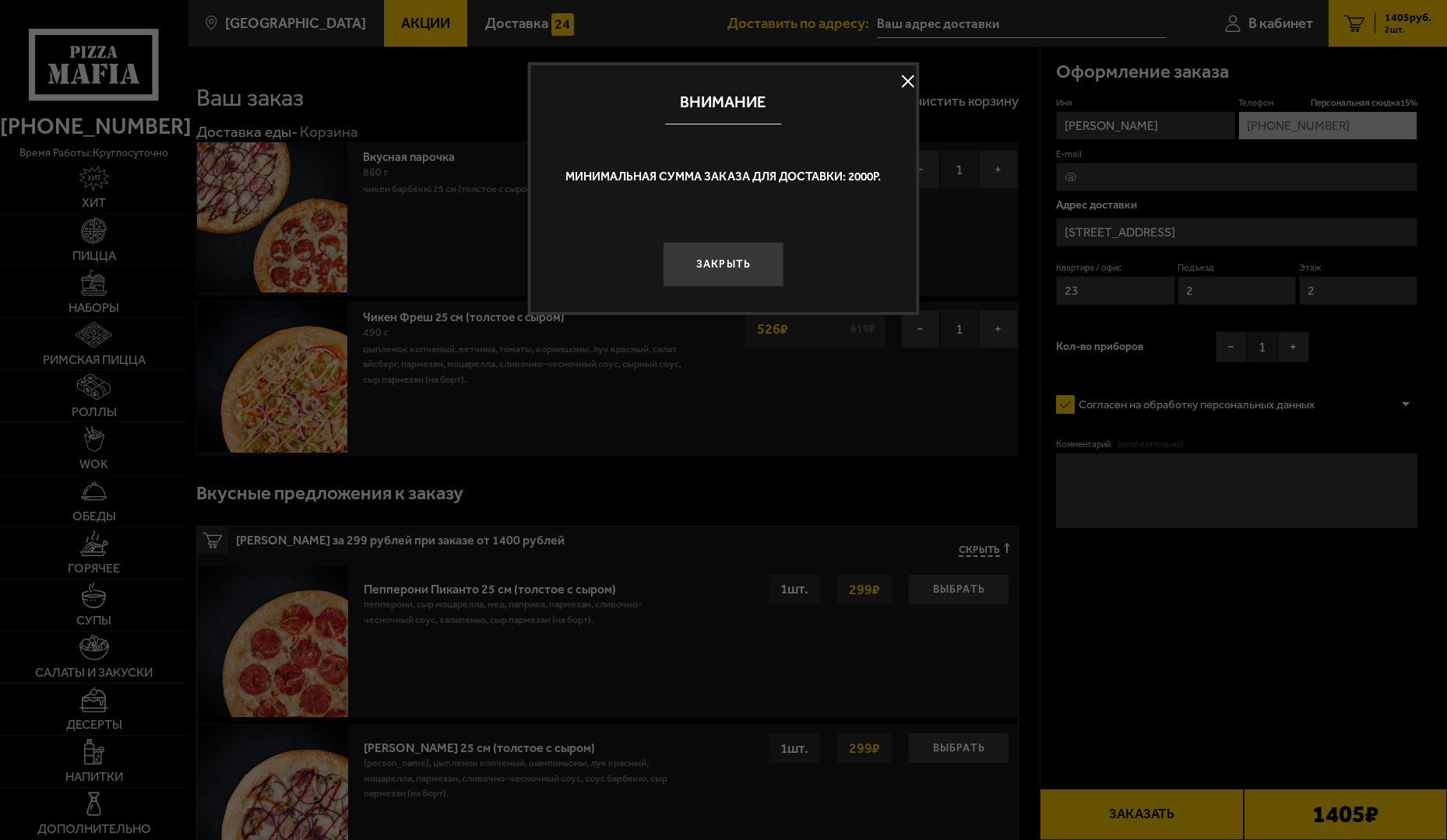
click at [896, 87] on button at bounding box center [907, 80] width 23 height 23
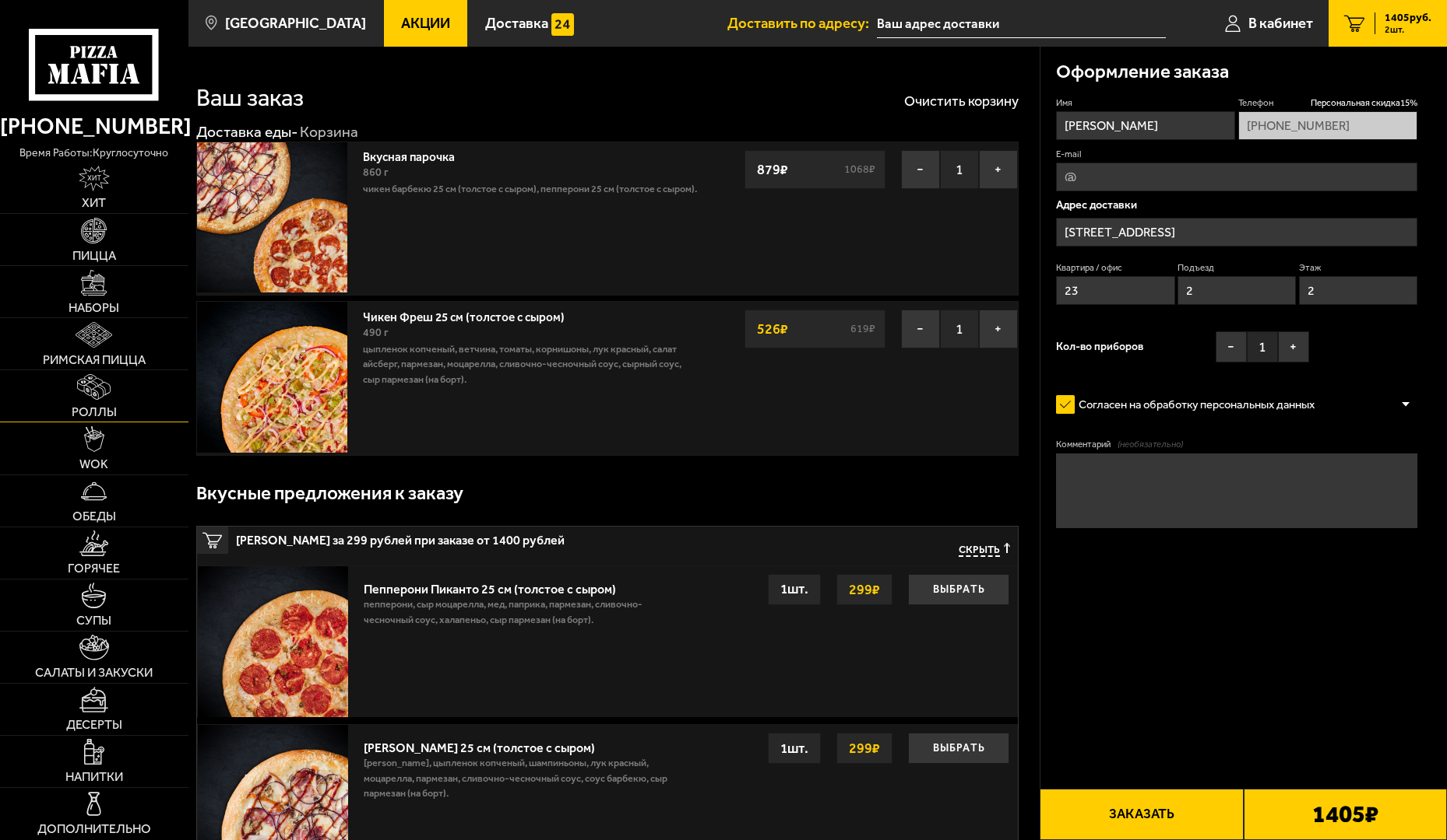
click at [73, 370] on link "Роллы" at bounding box center [94, 396] width 188 height 51
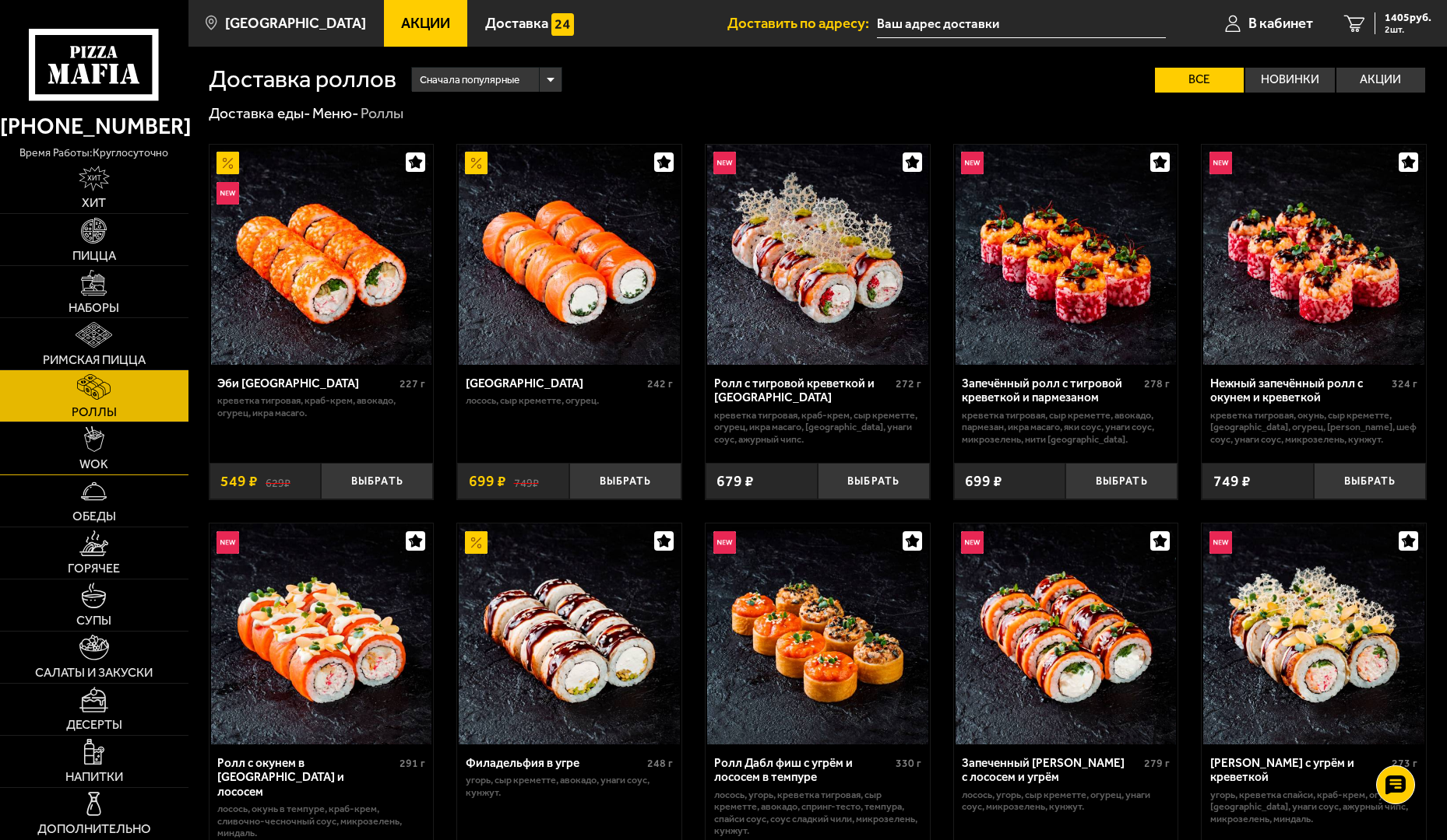
click at [84, 427] on img at bounding box center [95, 439] width 21 height 25
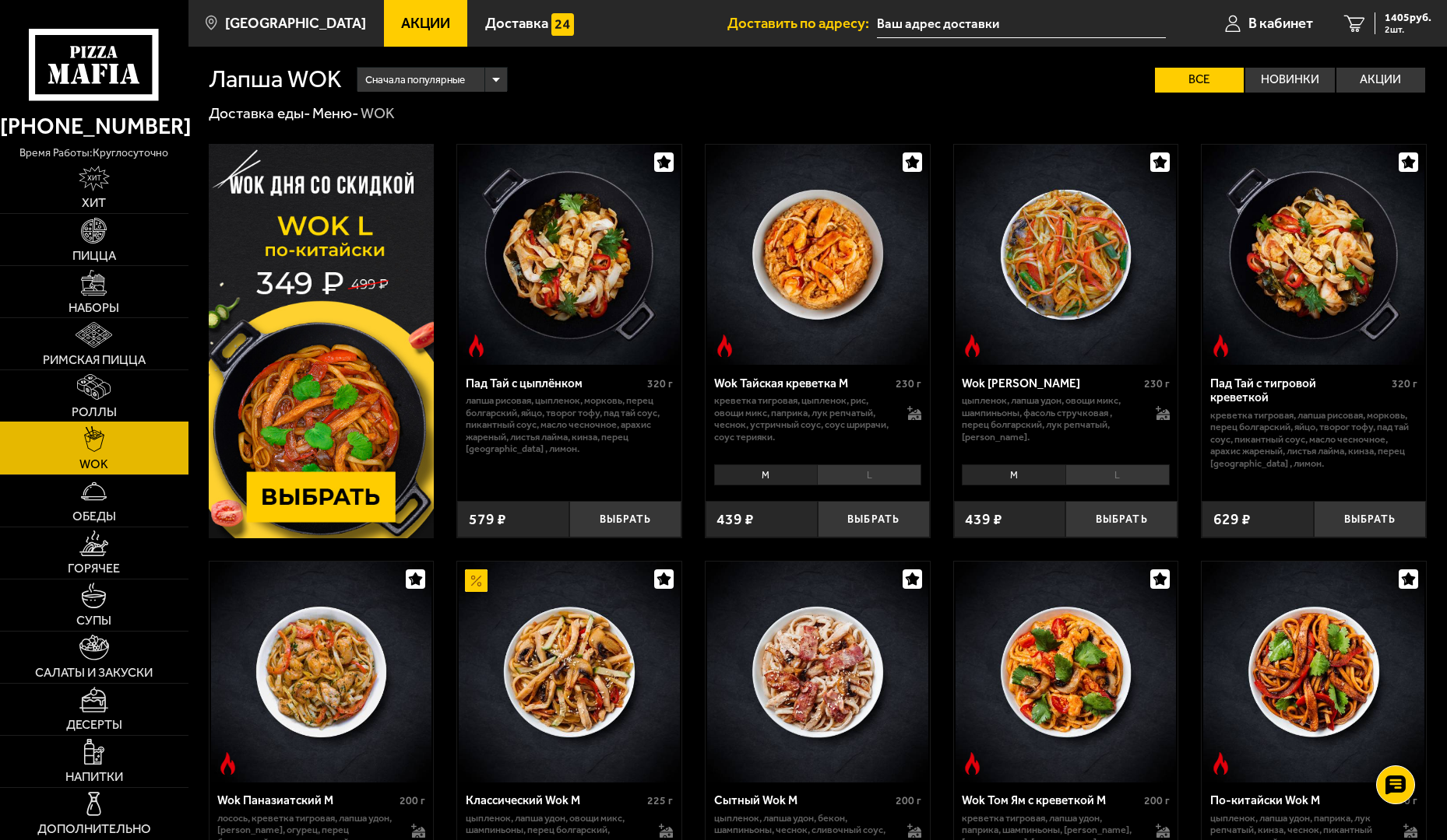
click at [105, 370] on link "Роллы" at bounding box center [94, 396] width 188 height 51
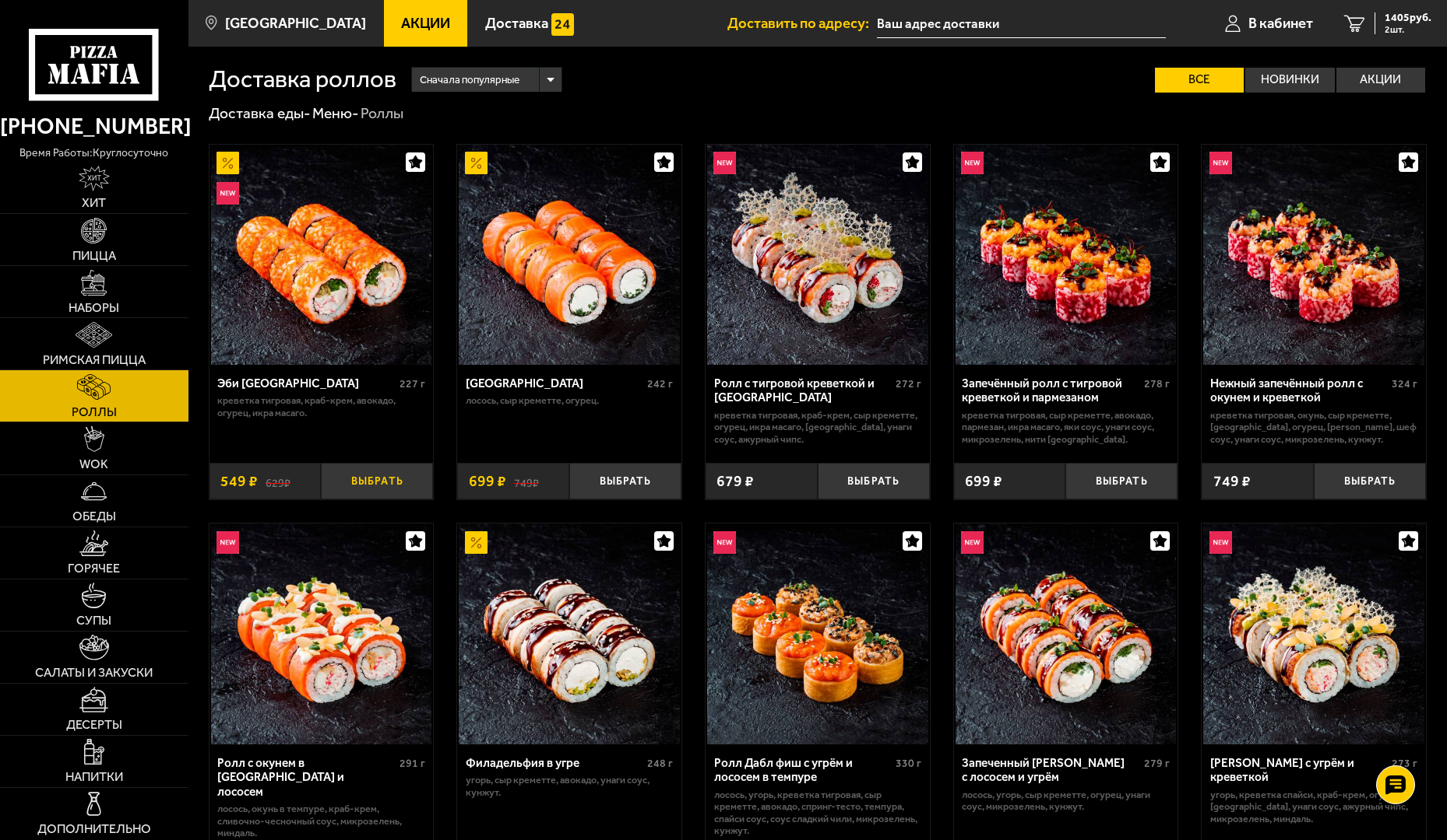
click at [321, 463] on button "Выбрать" at bounding box center [377, 481] width 112 height 36
click at [321, 463] on button "−" at bounding box center [340, 481] width 37 height 36
click at [569, 463] on button "Выбрать" at bounding box center [625, 481] width 112 height 36
click at [569, 463] on button "−" at bounding box center [588, 481] width 37 height 36
click at [1384, 15] on span "1405 руб." at bounding box center [1408, 18] width 47 height 11
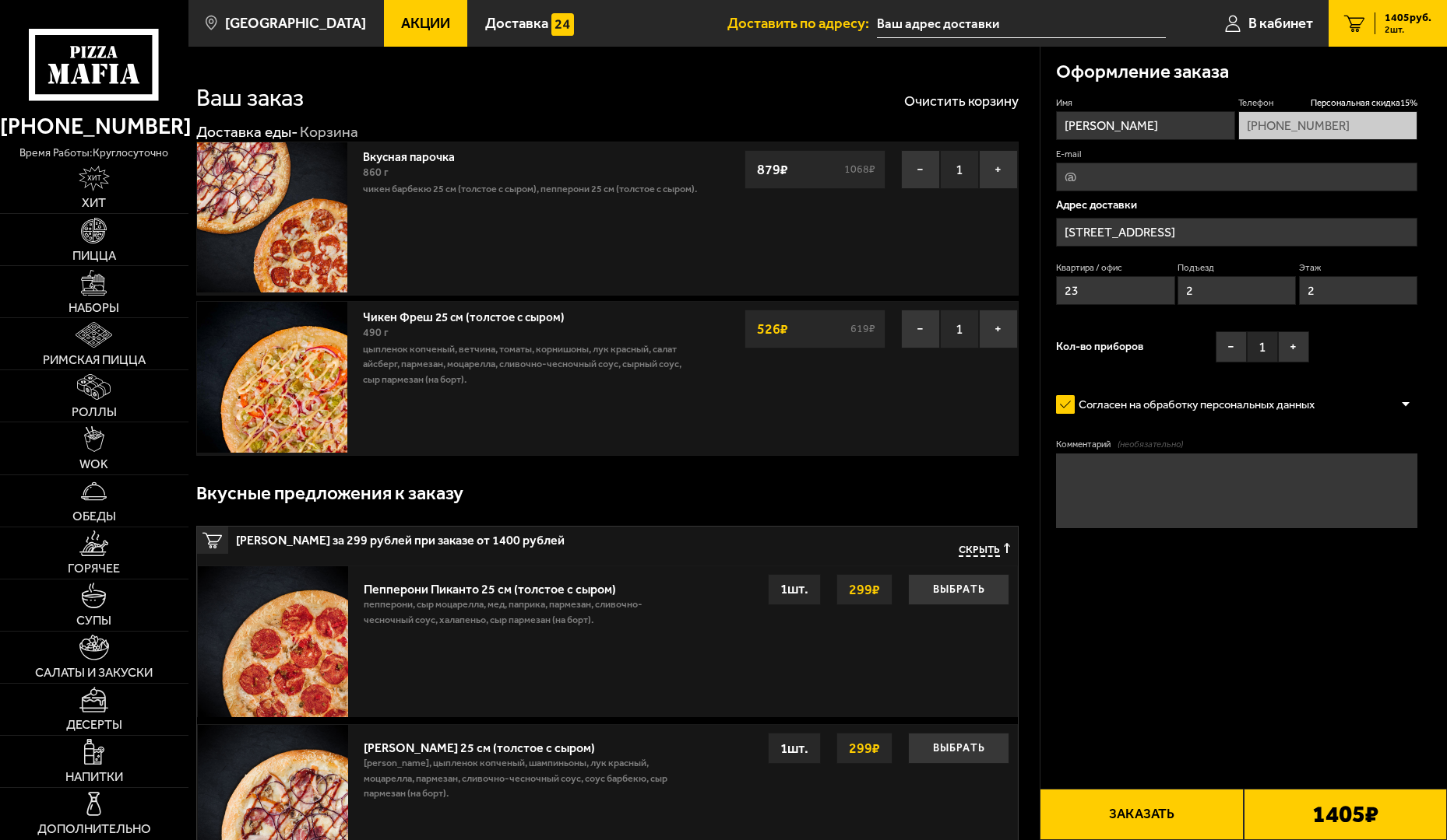
click at [1051, 780] on button "Заказать" at bounding box center [1141, 815] width 203 height 51
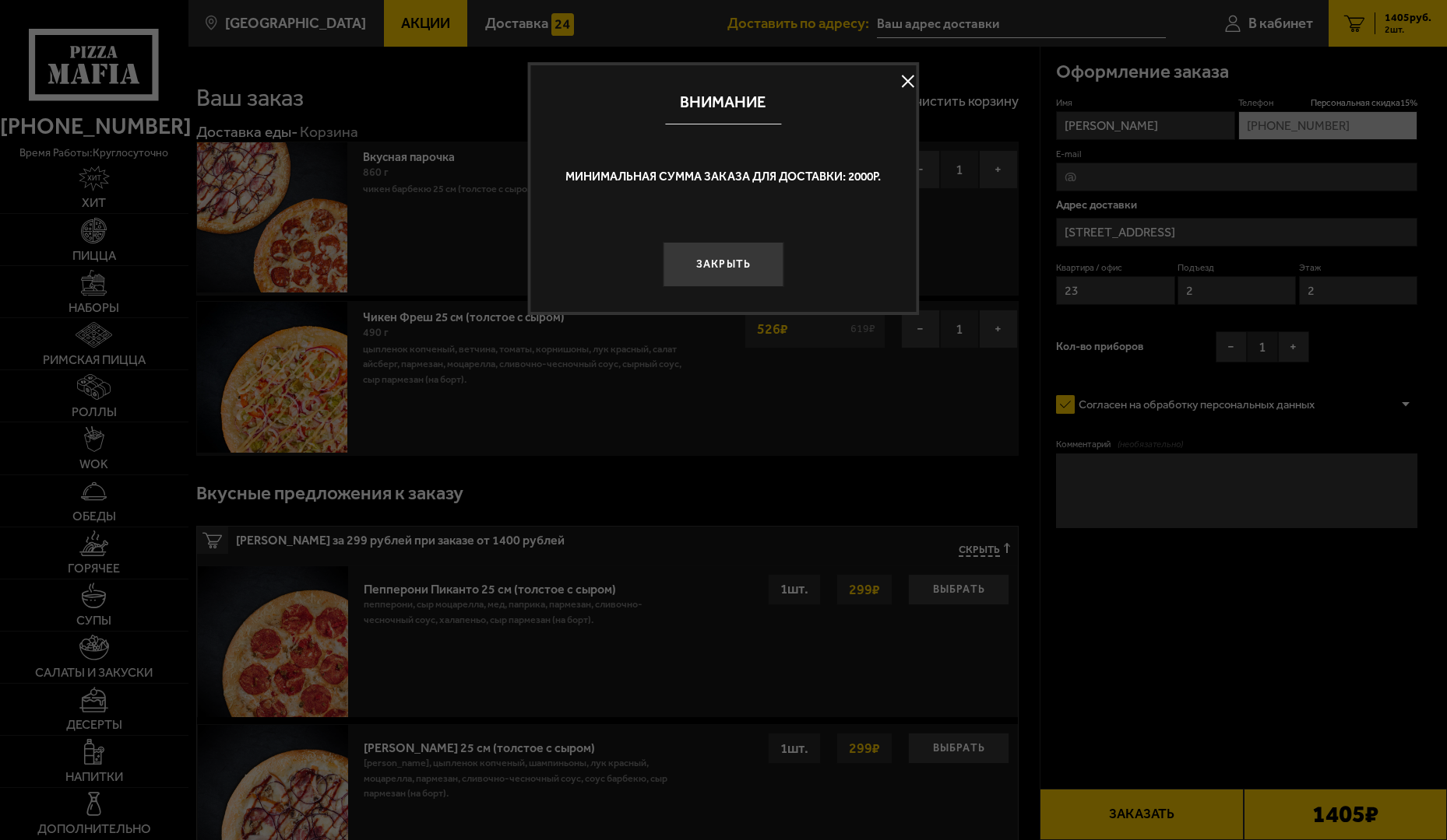
drag, startPoint x: 787, startPoint y: 75, endPoint x: 779, endPoint y: 77, distance: 8.2
click at [896, 76] on button at bounding box center [907, 80] width 23 height 23
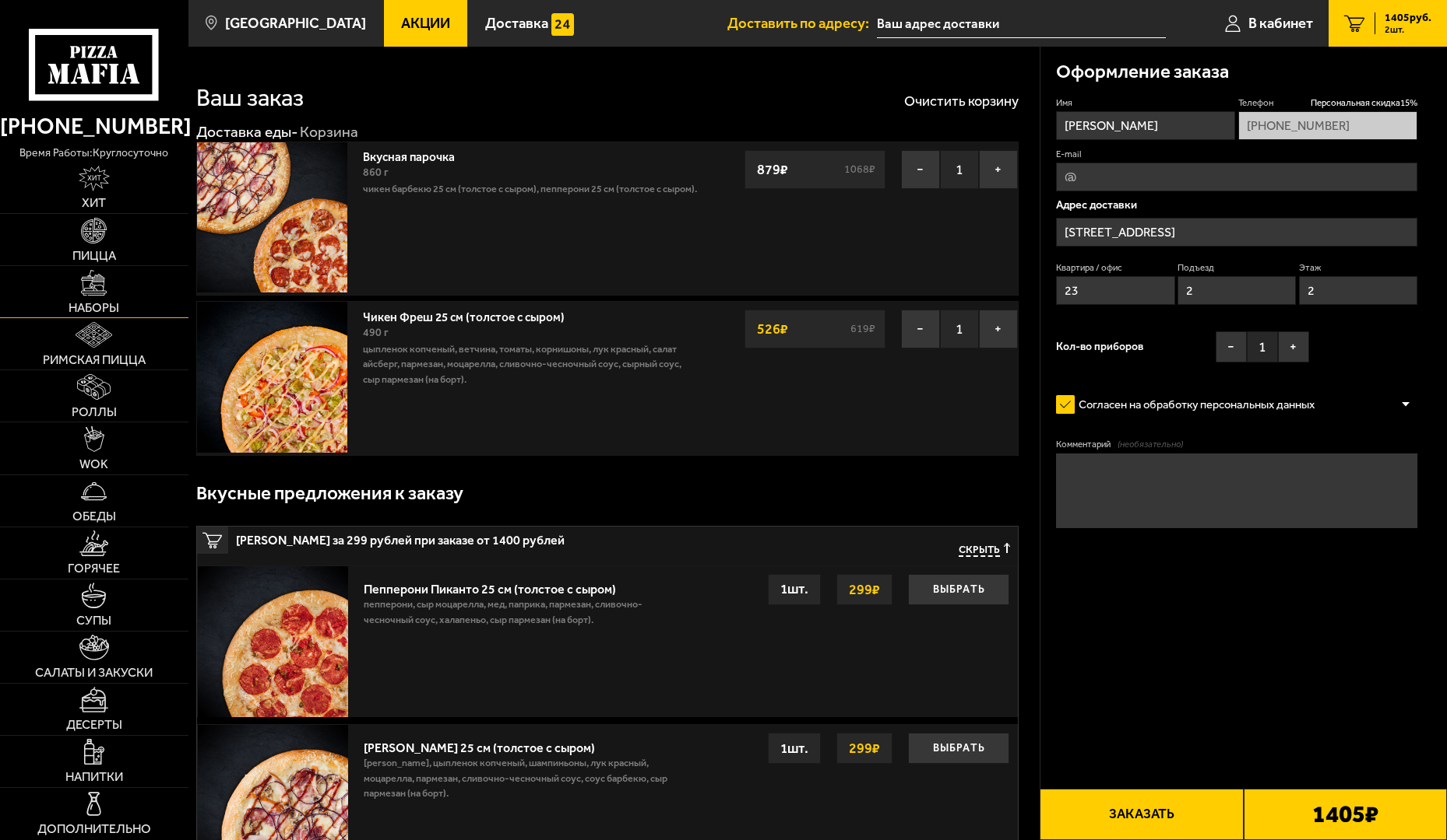
click at [64, 266] on link "Наборы" at bounding box center [94, 291] width 188 height 51
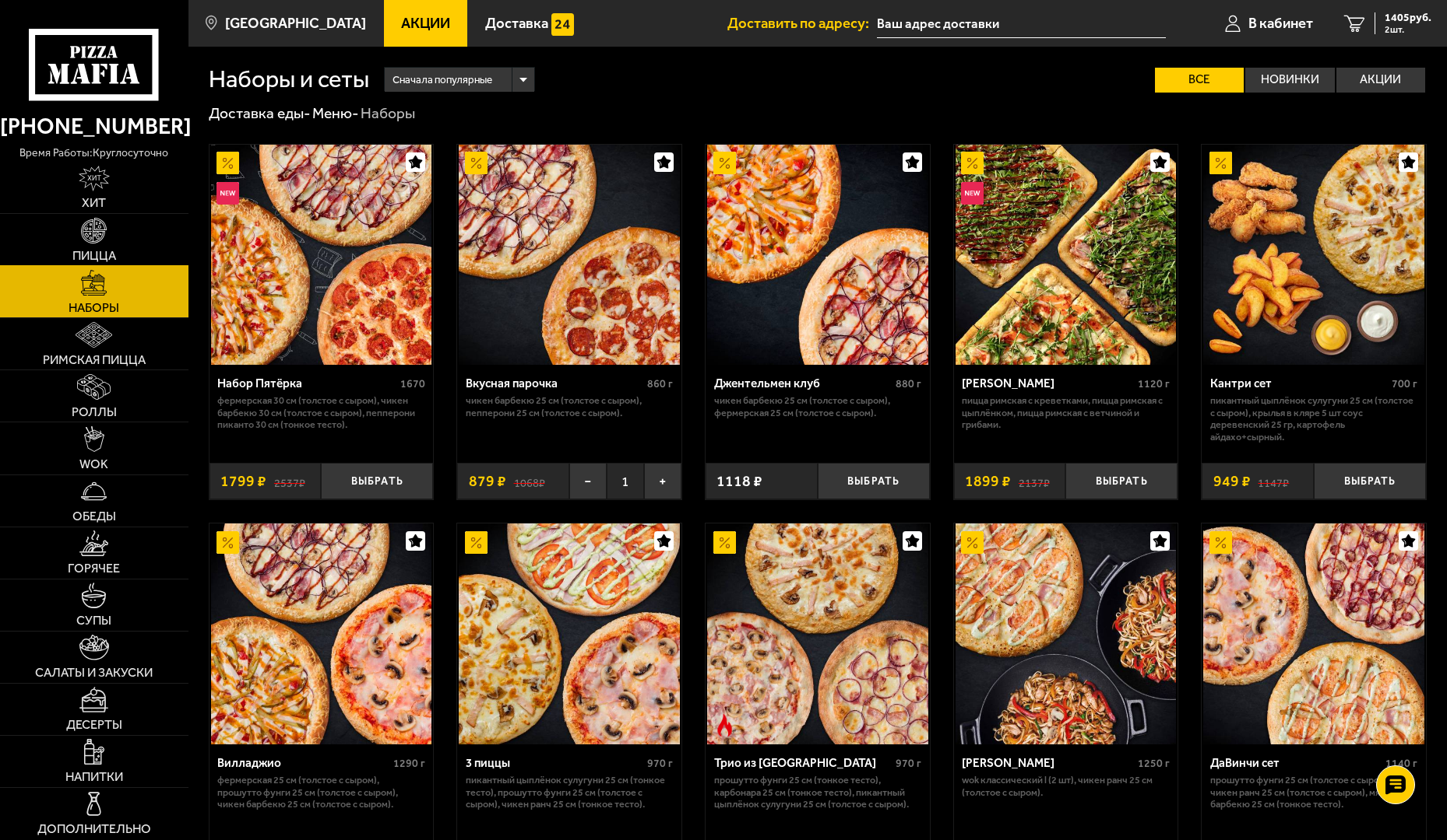
click at [35, 220] on link "Пицца" at bounding box center [94, 239] width 188 height 51
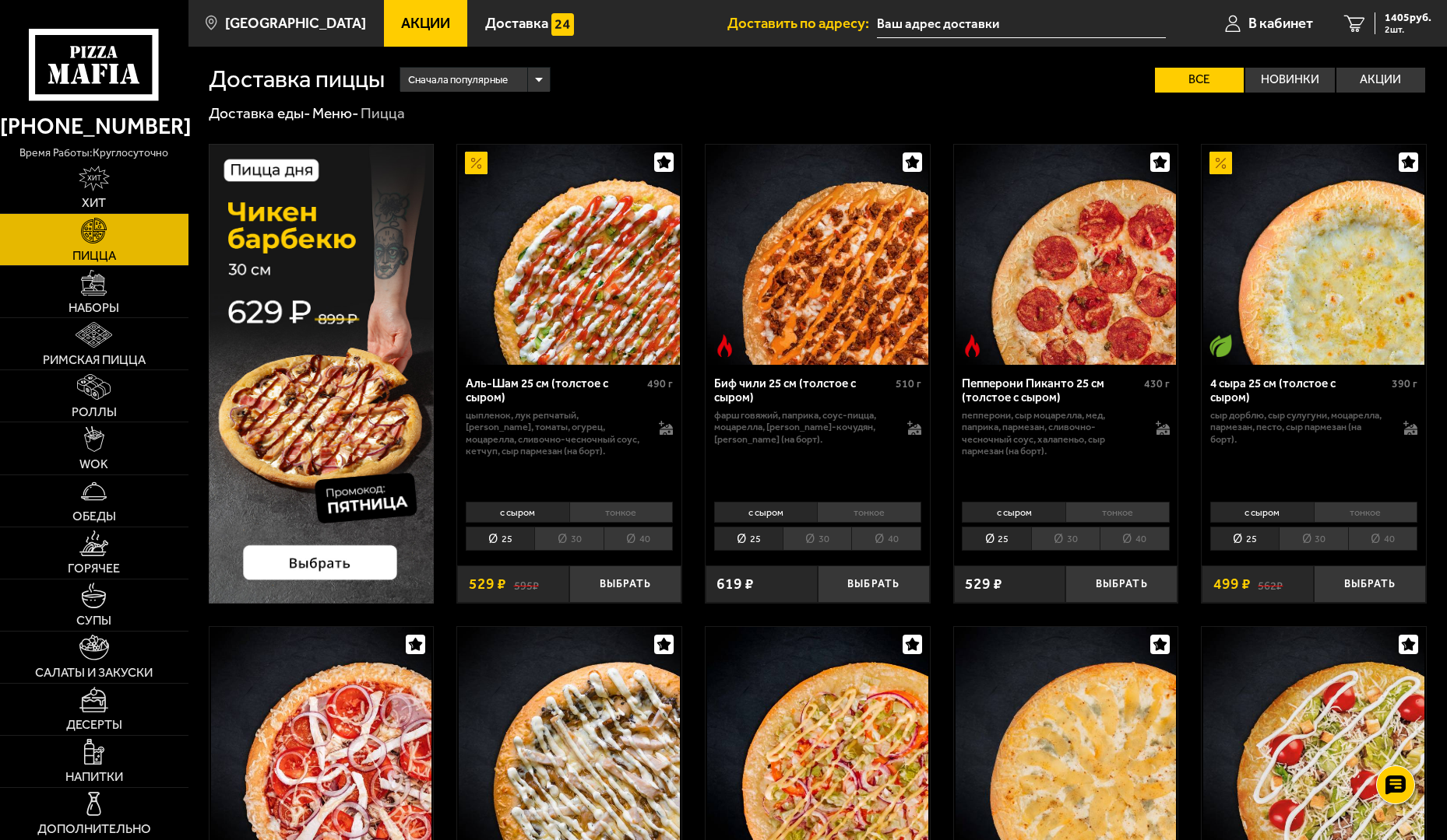
click at [48, 214] on link "Пицца" at bounding box center [94, 239] width 188 height 51
click at [90, 374] on img at bounding box center [94, 386] width 34 height 25
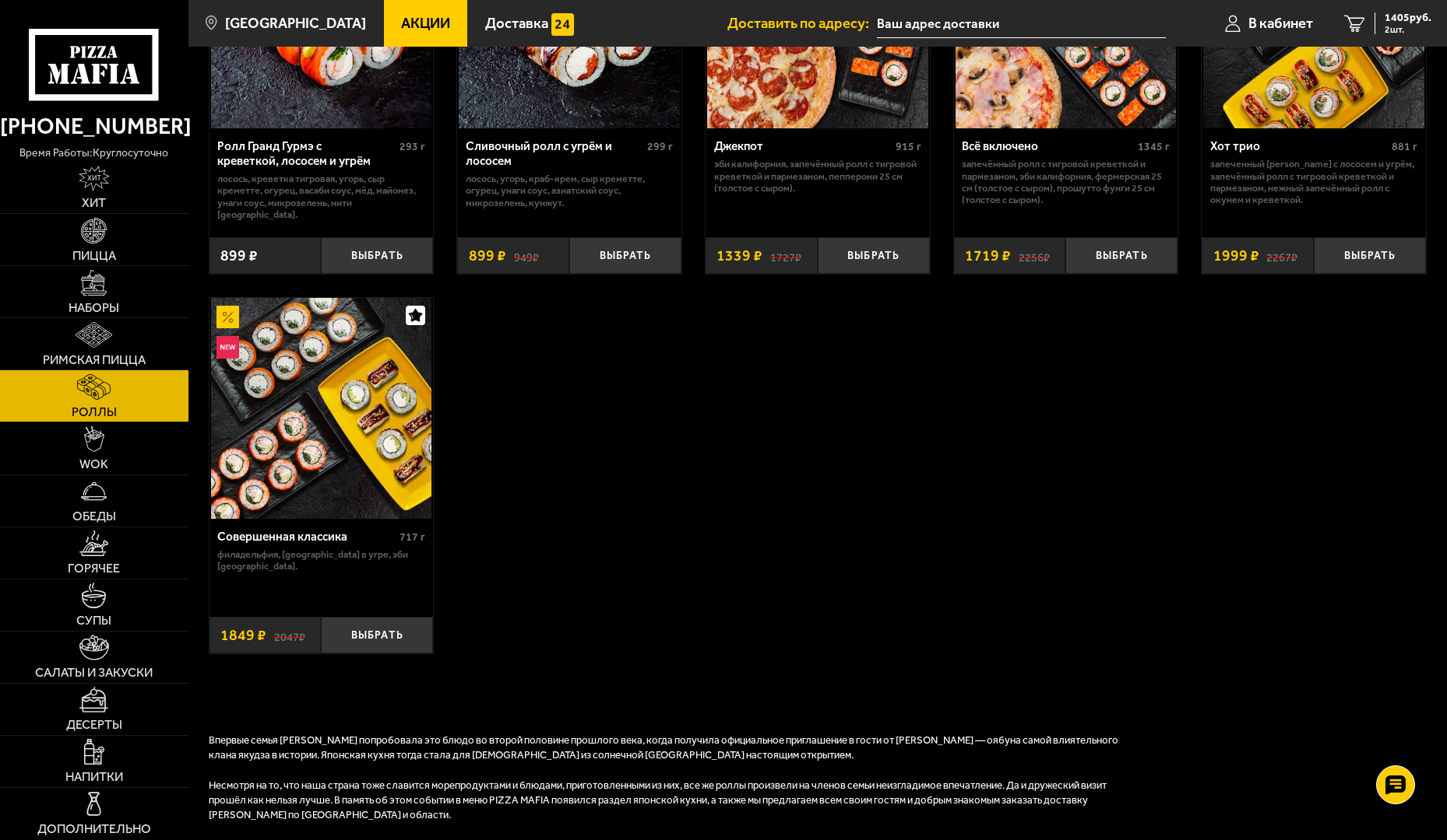
scroll to position [1011, 0]
